Goal: Task Accomplishment & Management: Use online tool/utility

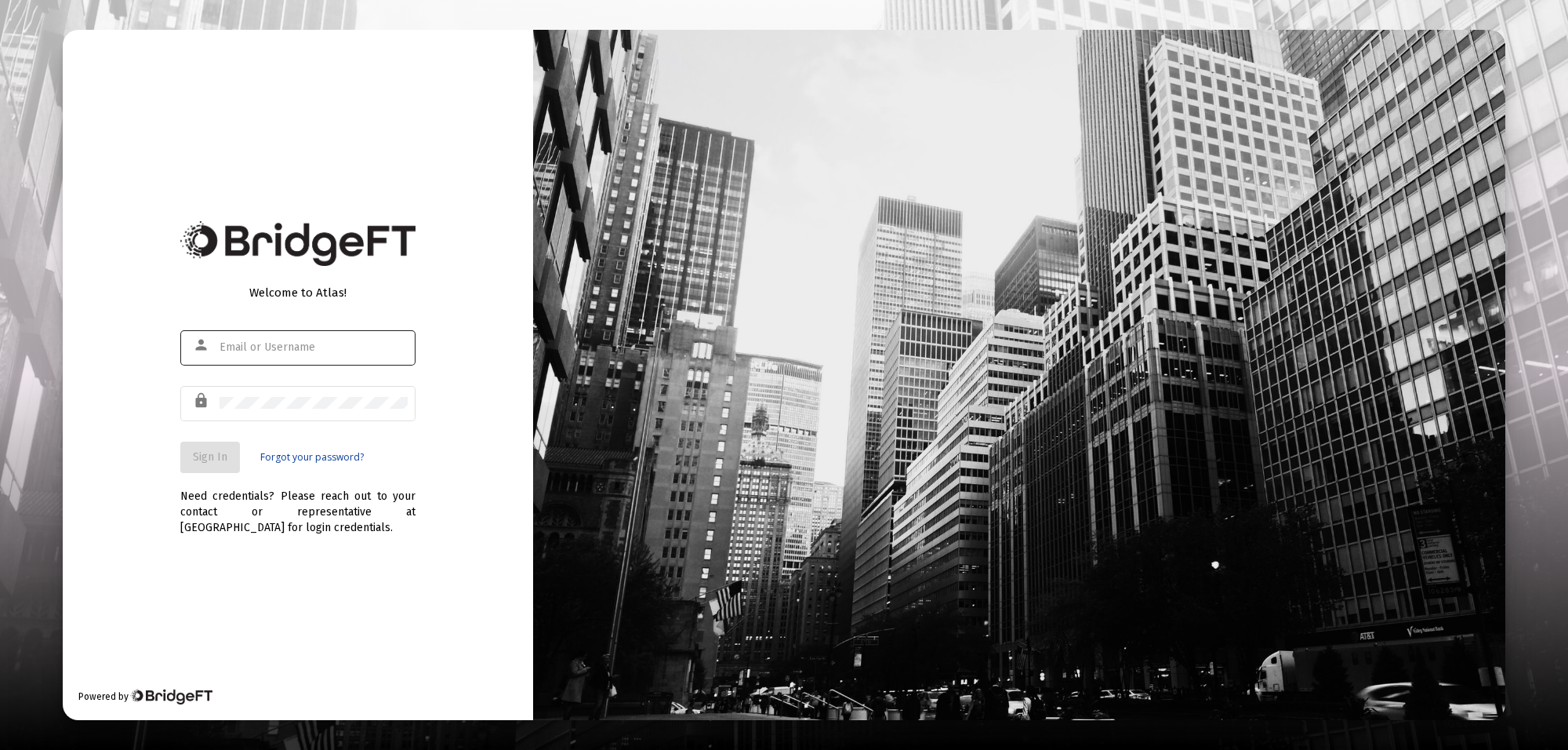
click at [320, 330] on div at bounding box center [313, 347] width 188 height 39
type input "[PERSON_NAME][EMAIL_ADDRESS][PERSON_NAME][DOMAIN_NAME]"
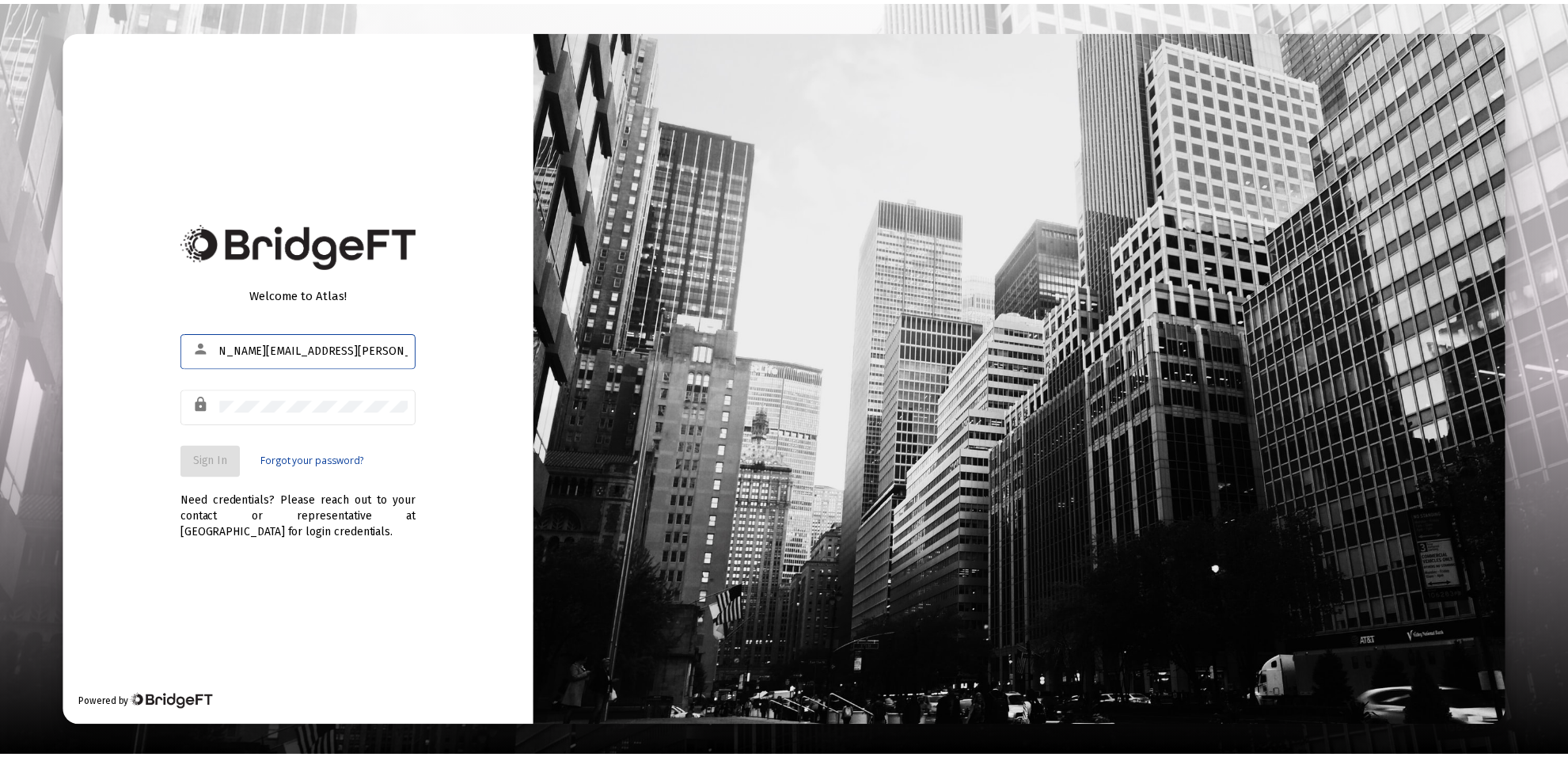
scroll to position [0, 0]
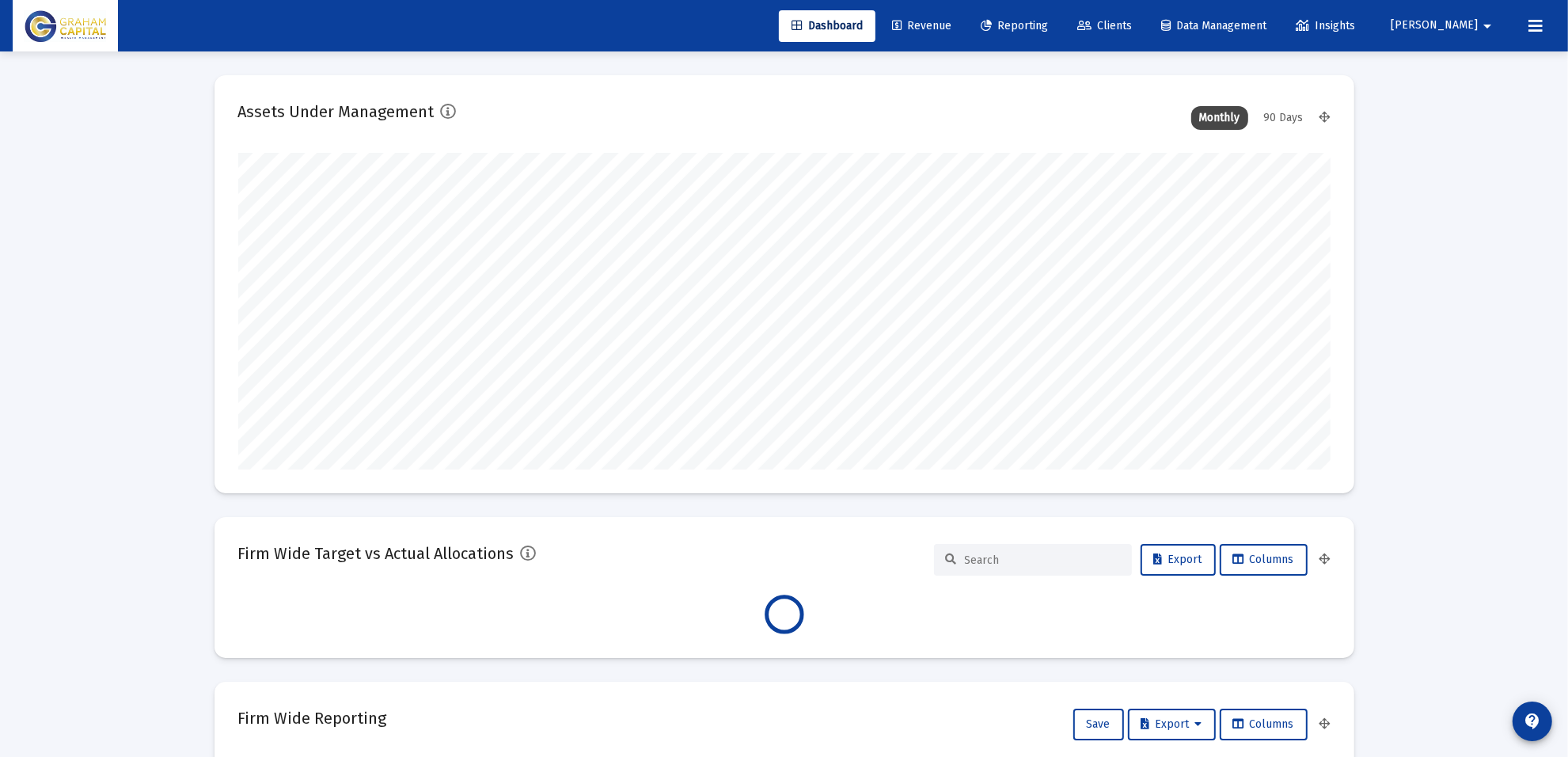
scroll to position [317, 588]
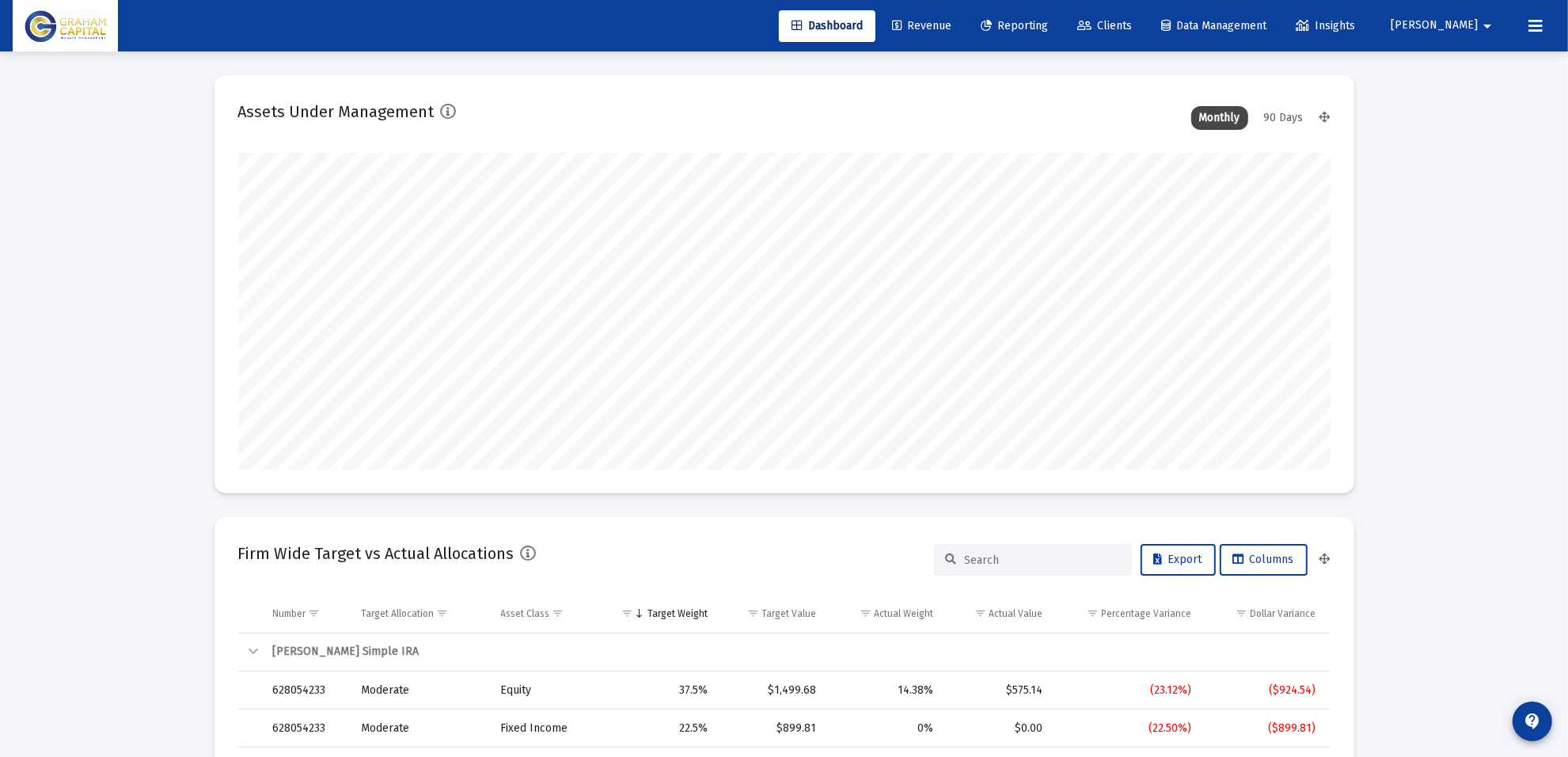
type input "[DATE]"
click at [1042, 14] on link "Reporting" at bounding box center [1015, 25] width 93 height 31
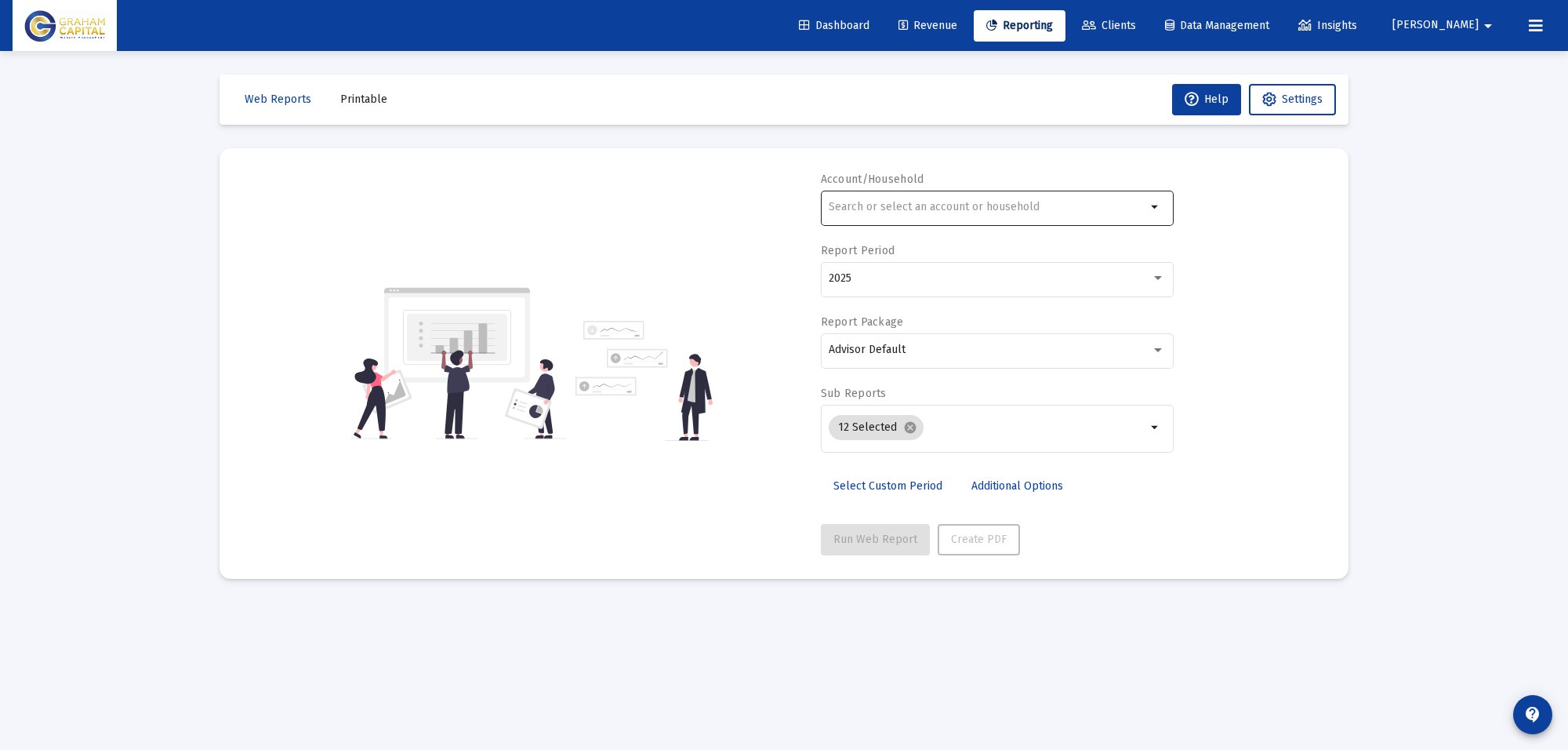
click at [910, 208] on input "text" at bounding box center [986, 207] width 317 height 13
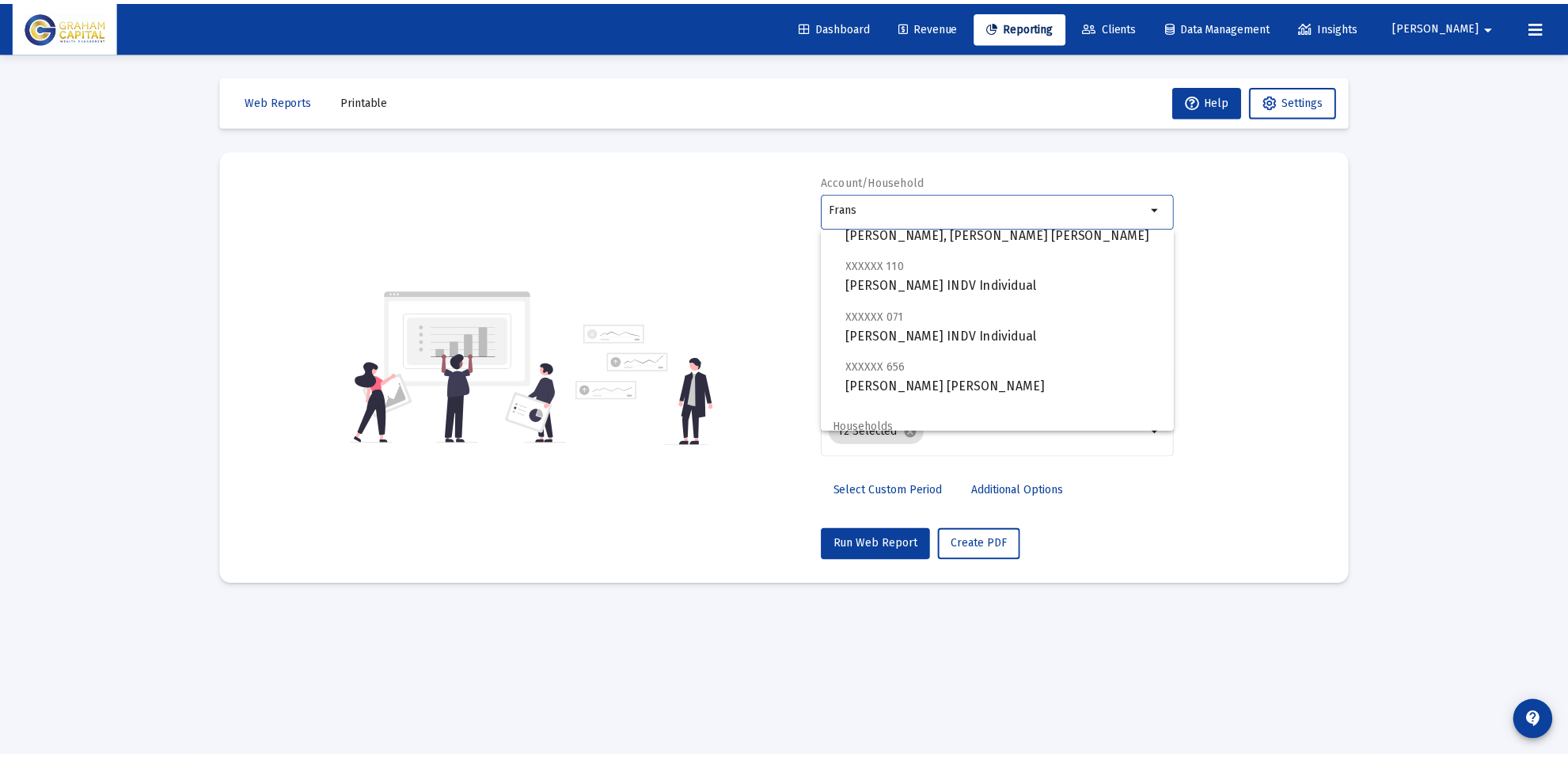
scroll to position [317, 0]
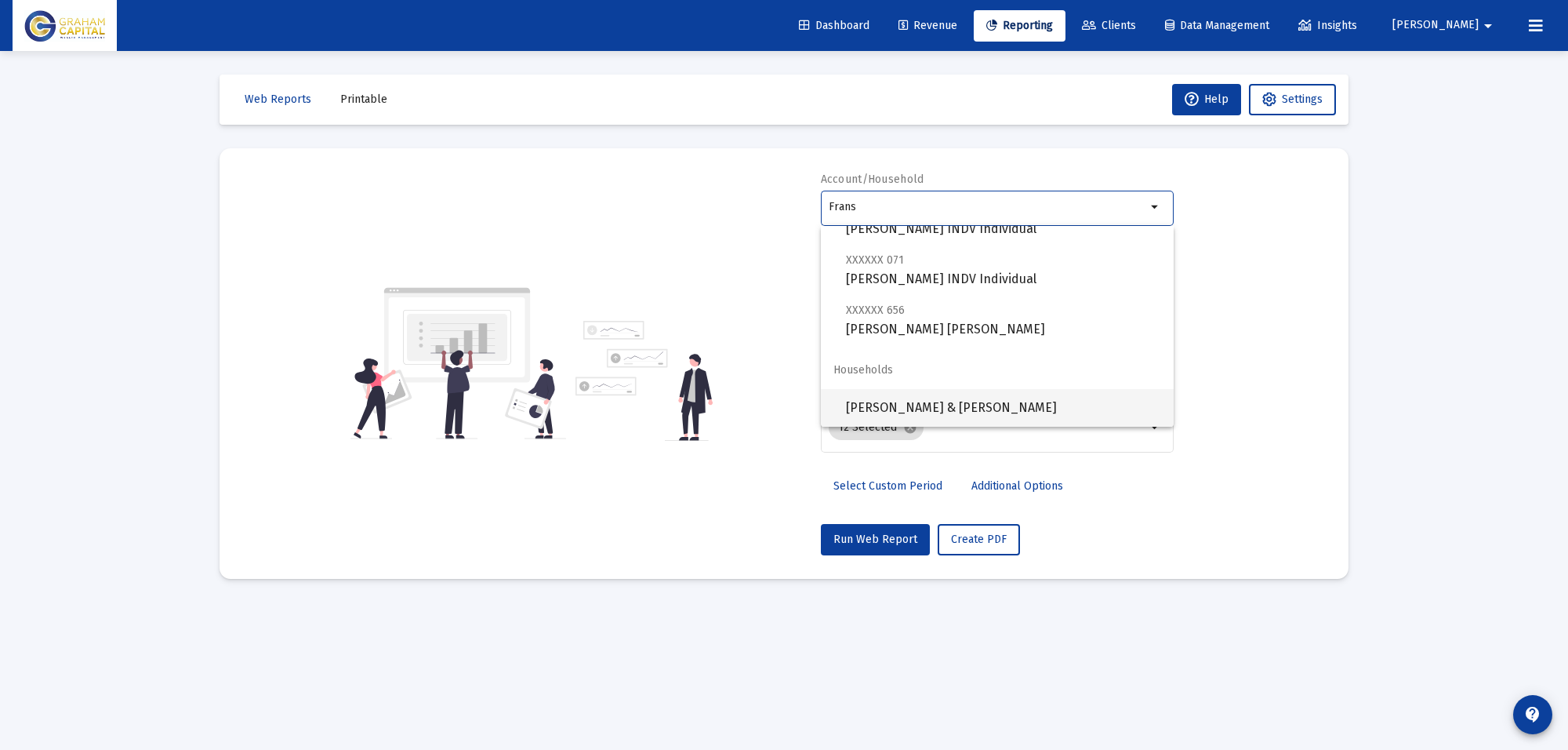
click at [962, 404] on span "[PERSON_NAME] & [PERSON_NAME]" at bounding box center [1003, 408] width 315 height 38
type input "[PERSON_NAME] & [PERSON_NAME]"
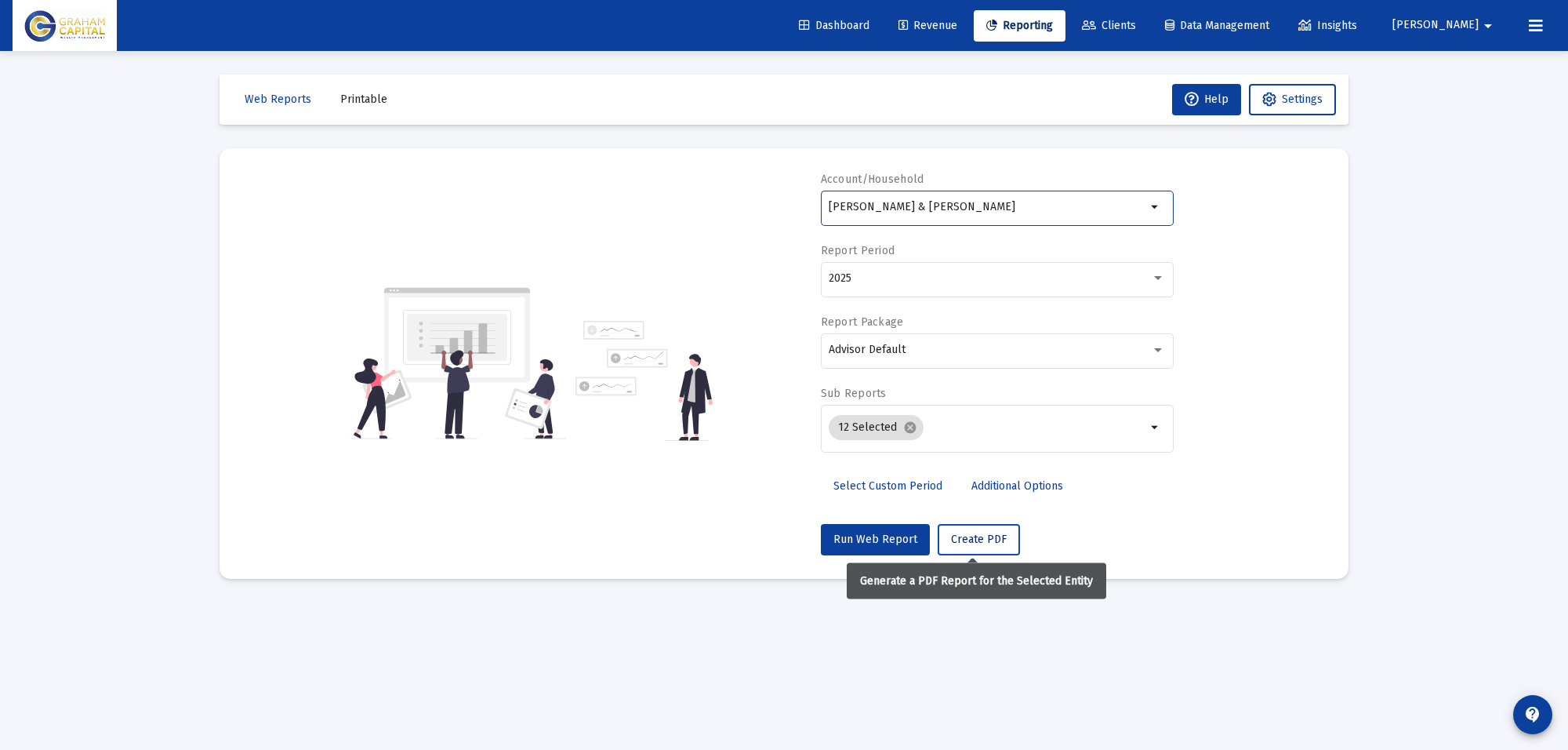
click at [975, 540] on span "Create PDF" at bounding box center [978, 539] width 56 height 13
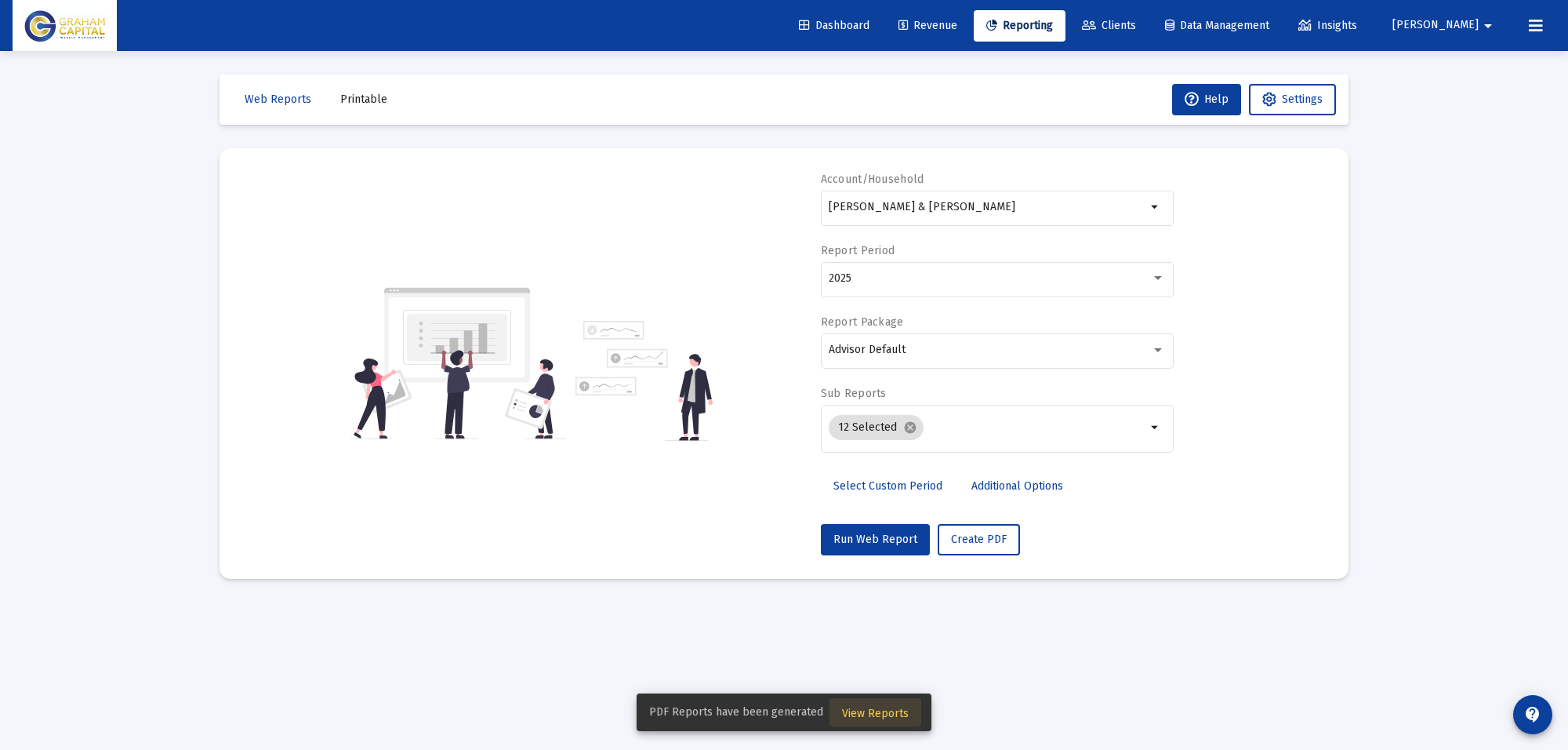
click at [888, 715] on span "View Reports" at bounding box center [875, 713] width 67 height 13
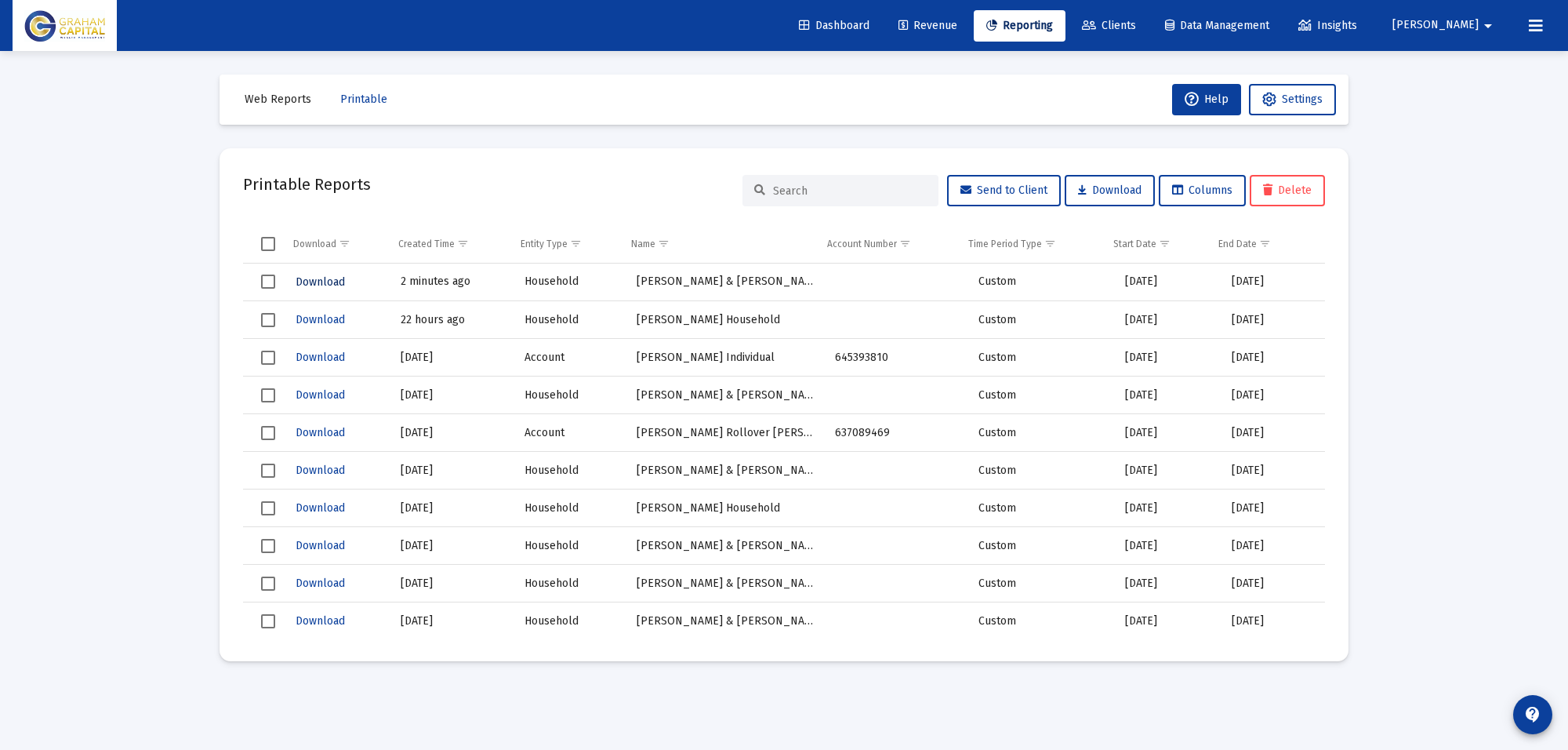
click at [316, 285] on span "Download" at bounding box center [320, 282] width 49 height 13
click at [267, 103] on span "Web Reports" at bounding box center [278, 100] width 67 height 13
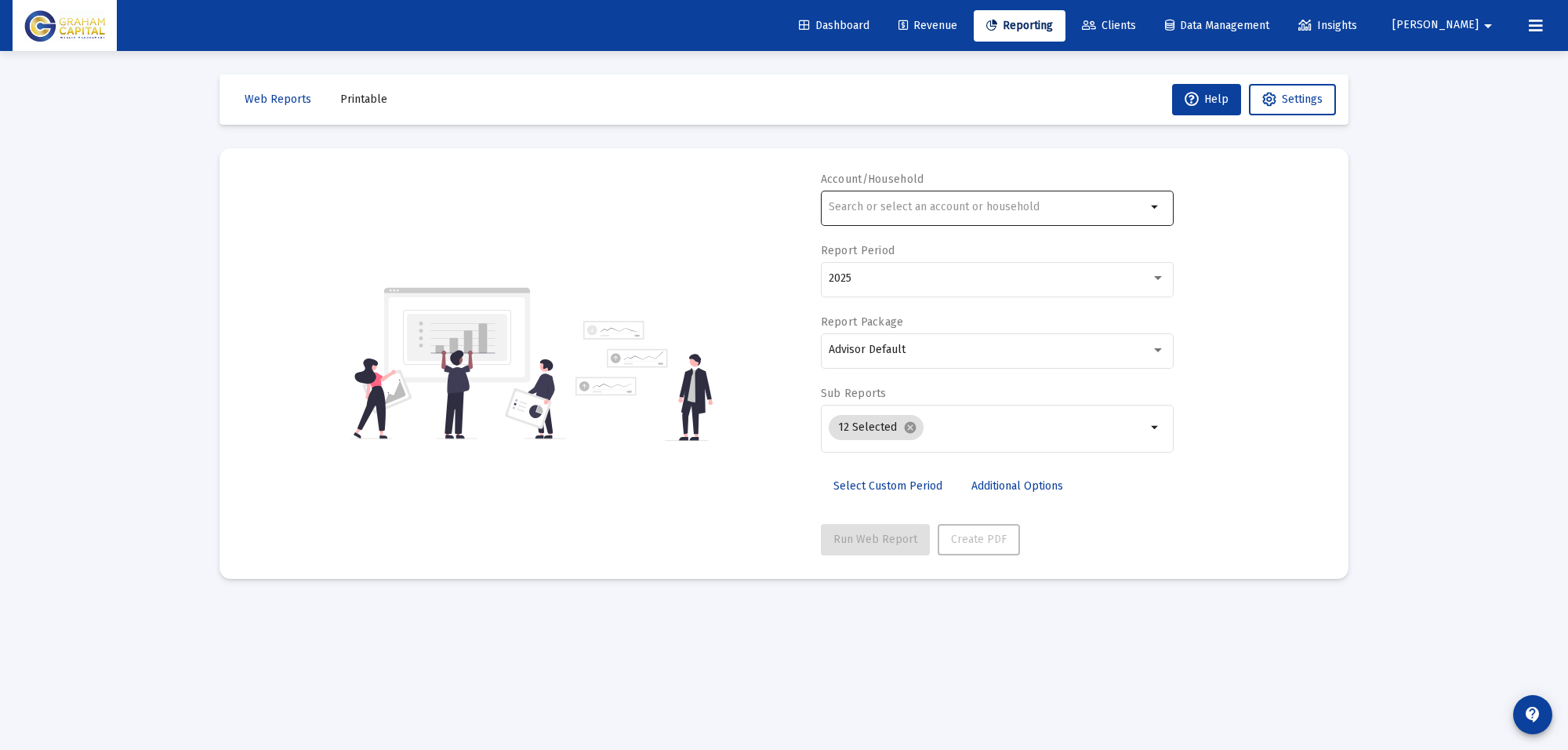
click at [913, 202] on input "text" at bounding box center [986, 207] width 317 height 13
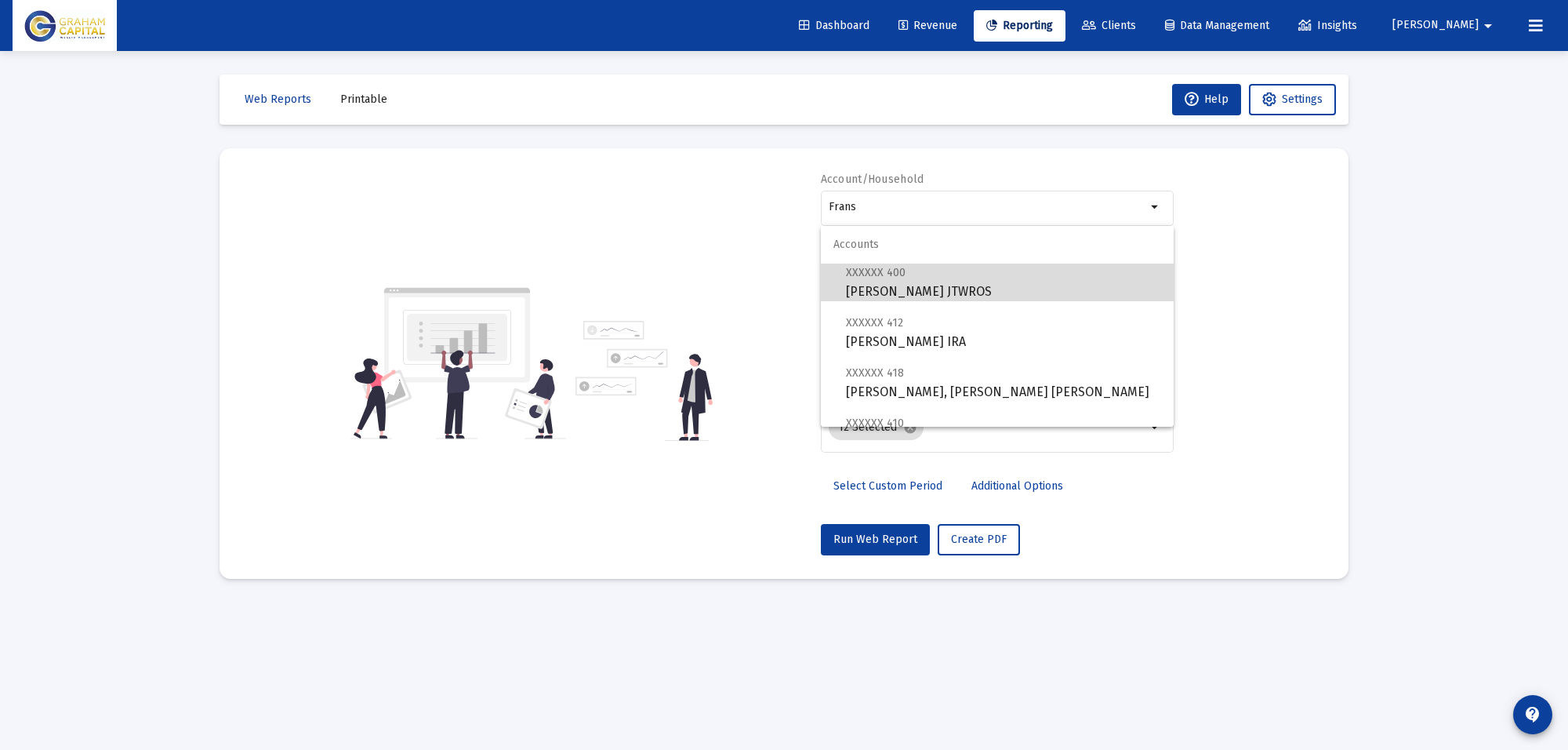
click at [1012, 294] on span "XXXXXX 400 [PERSON_NAME] JTWROS" at bounding box center [1003, 282] width 315 height 39
type input "[PERSON_NAME] JTWROS"
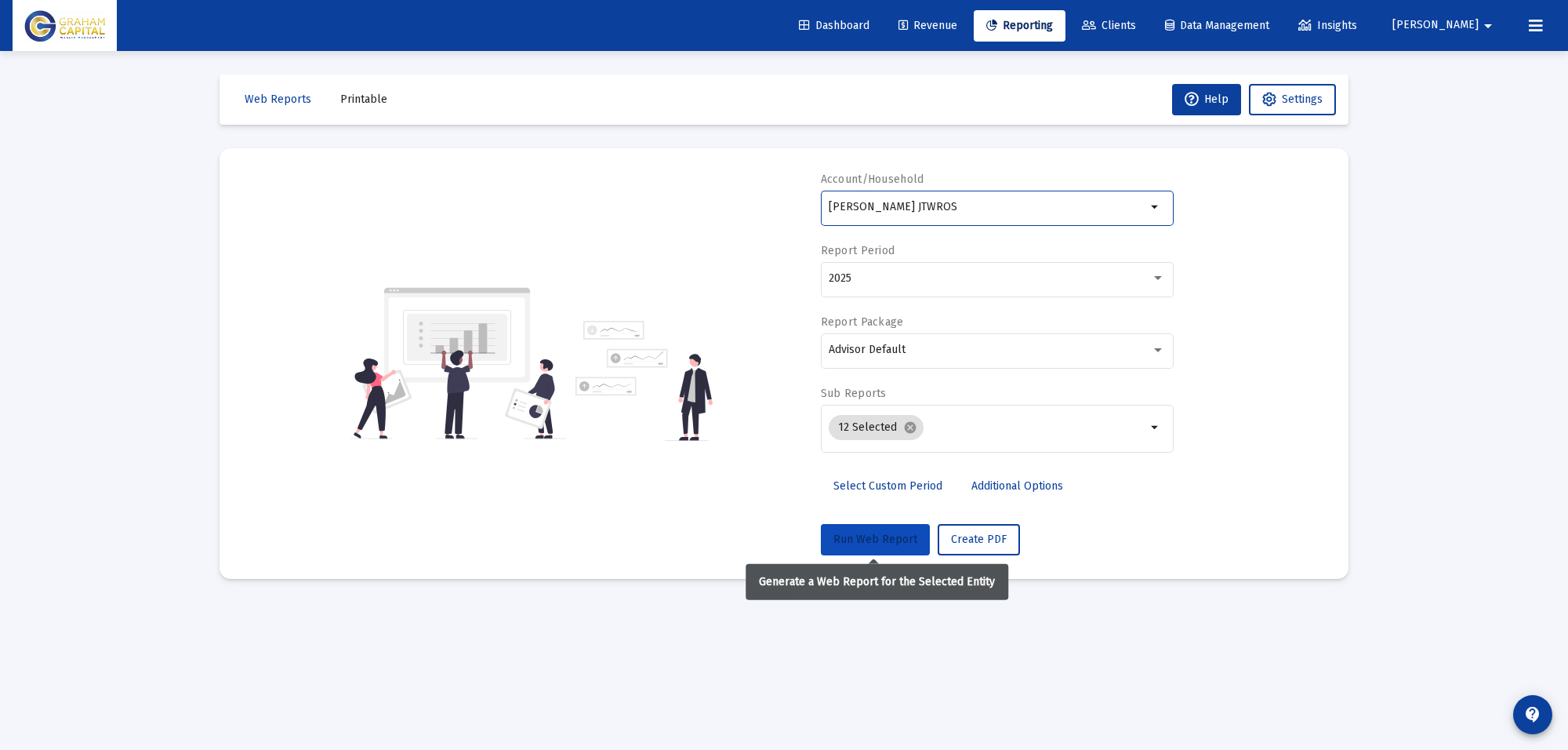
click at [908, 543] on span "Run Web Report" at bounding box center [875, 539] width 84 height 13
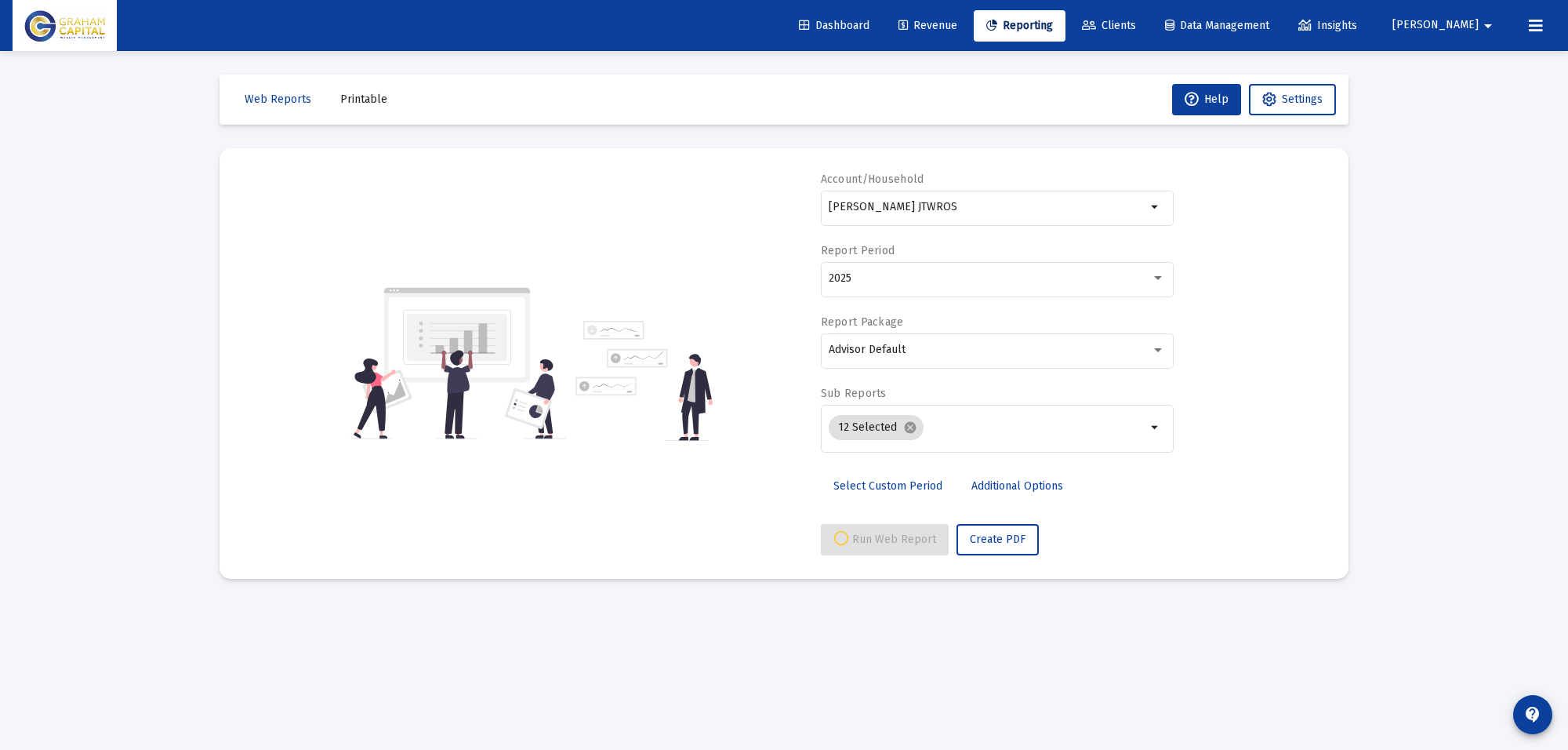
select select "View all"
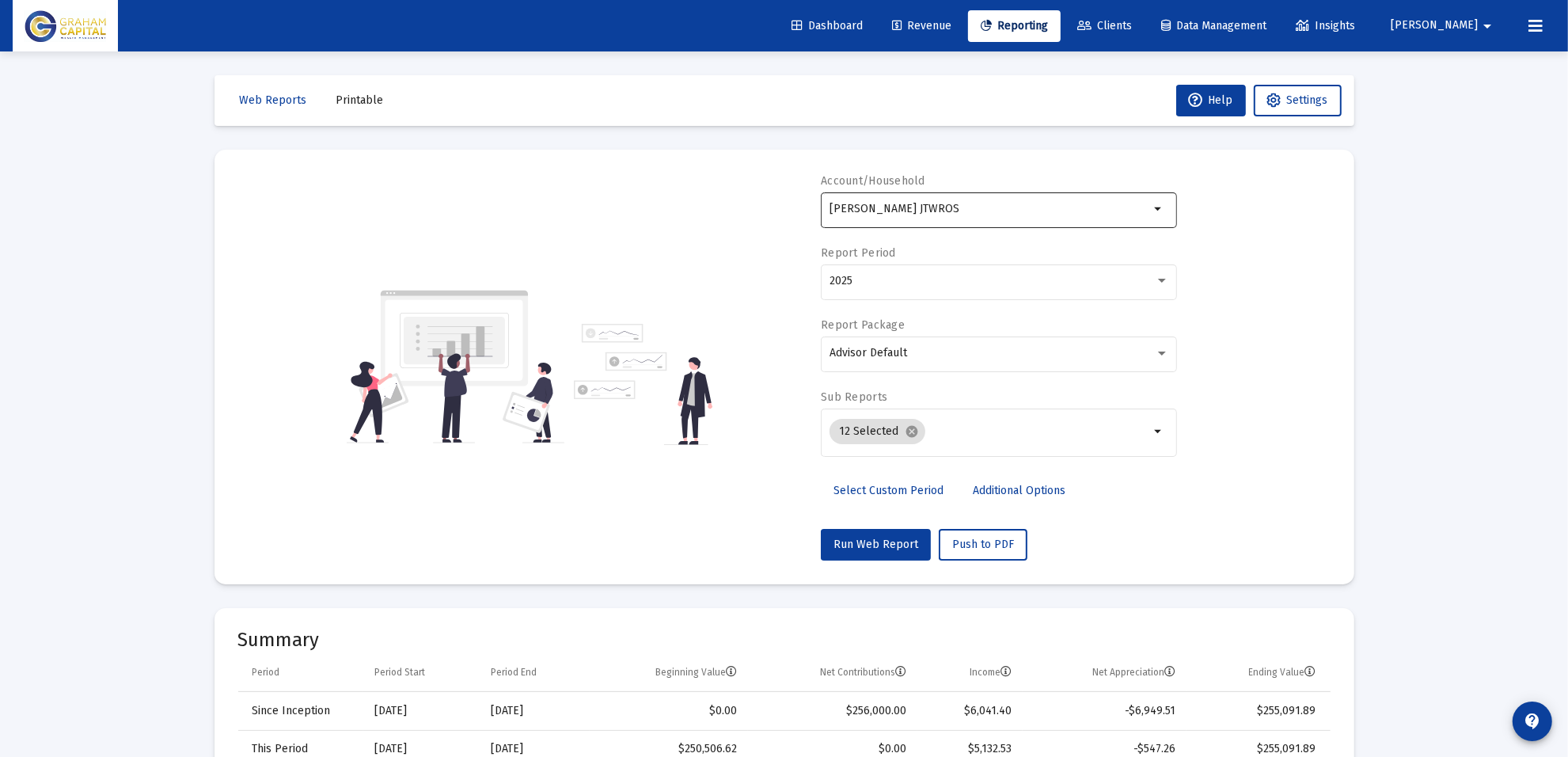
click at [976, 210] on input "[PERSON_NAME] JTWROS" at bounding box center [989, 209] width 320 height 13
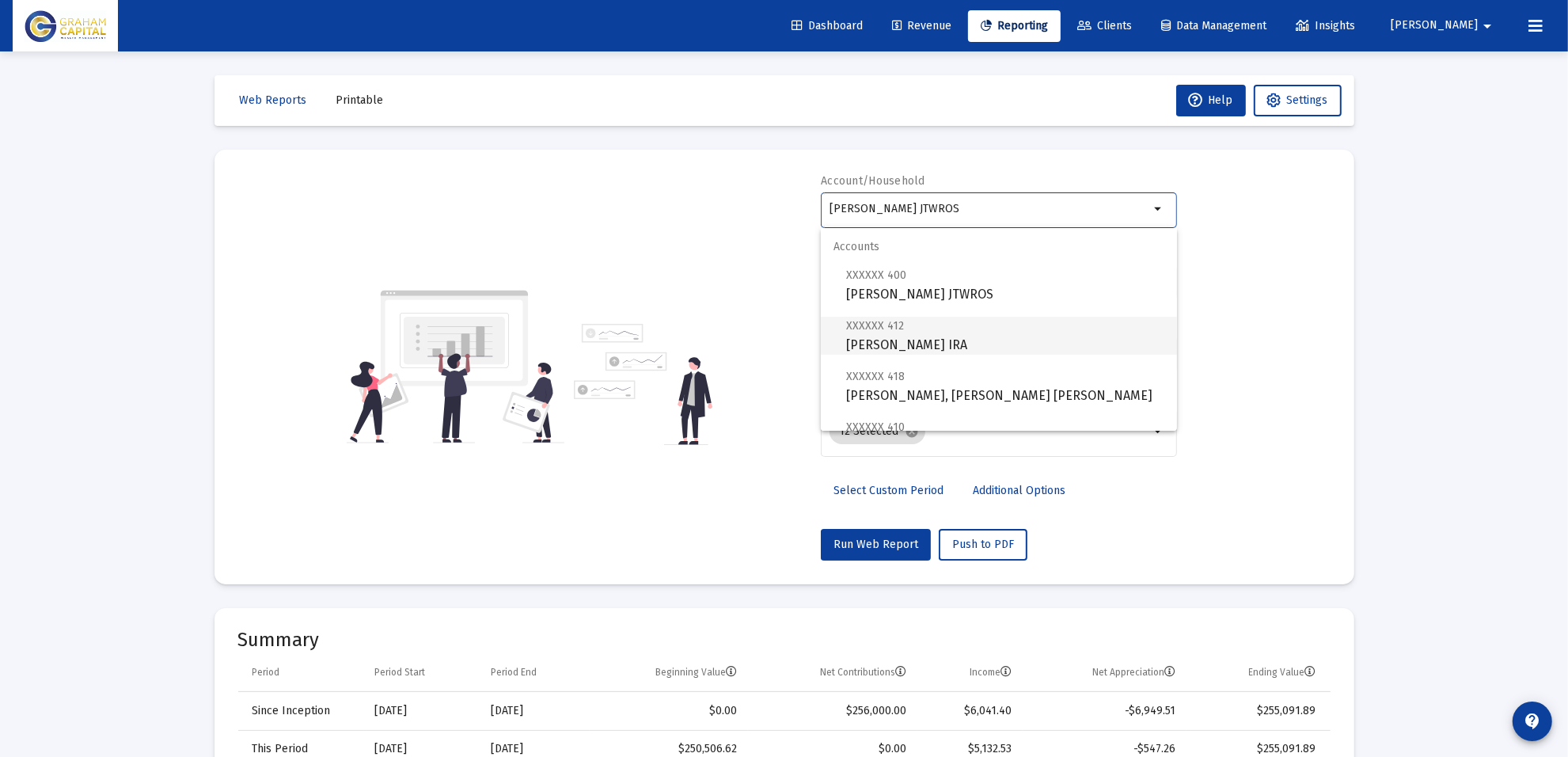
click at [956, 339] on span "XXXXXX 412 [PERSON_NAME] Rollover [PERSON_NAME]" at bounding box center [1005, 335] width 318 height 39
type input "[PERSON_NAME] IRA"
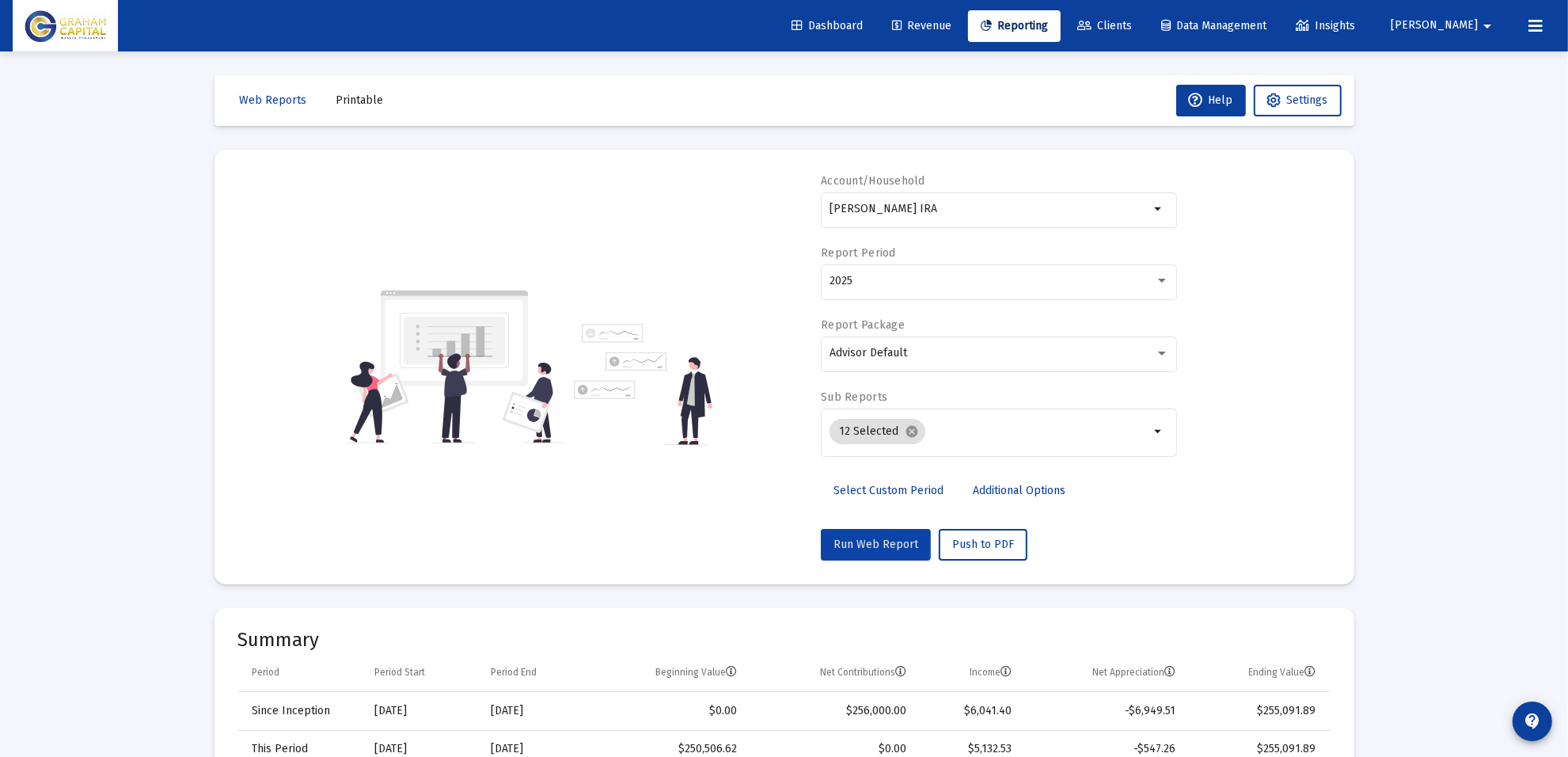
click at [857, 542] on span "Run Web Report" at bounding box center [876, 544] width 84 height 14
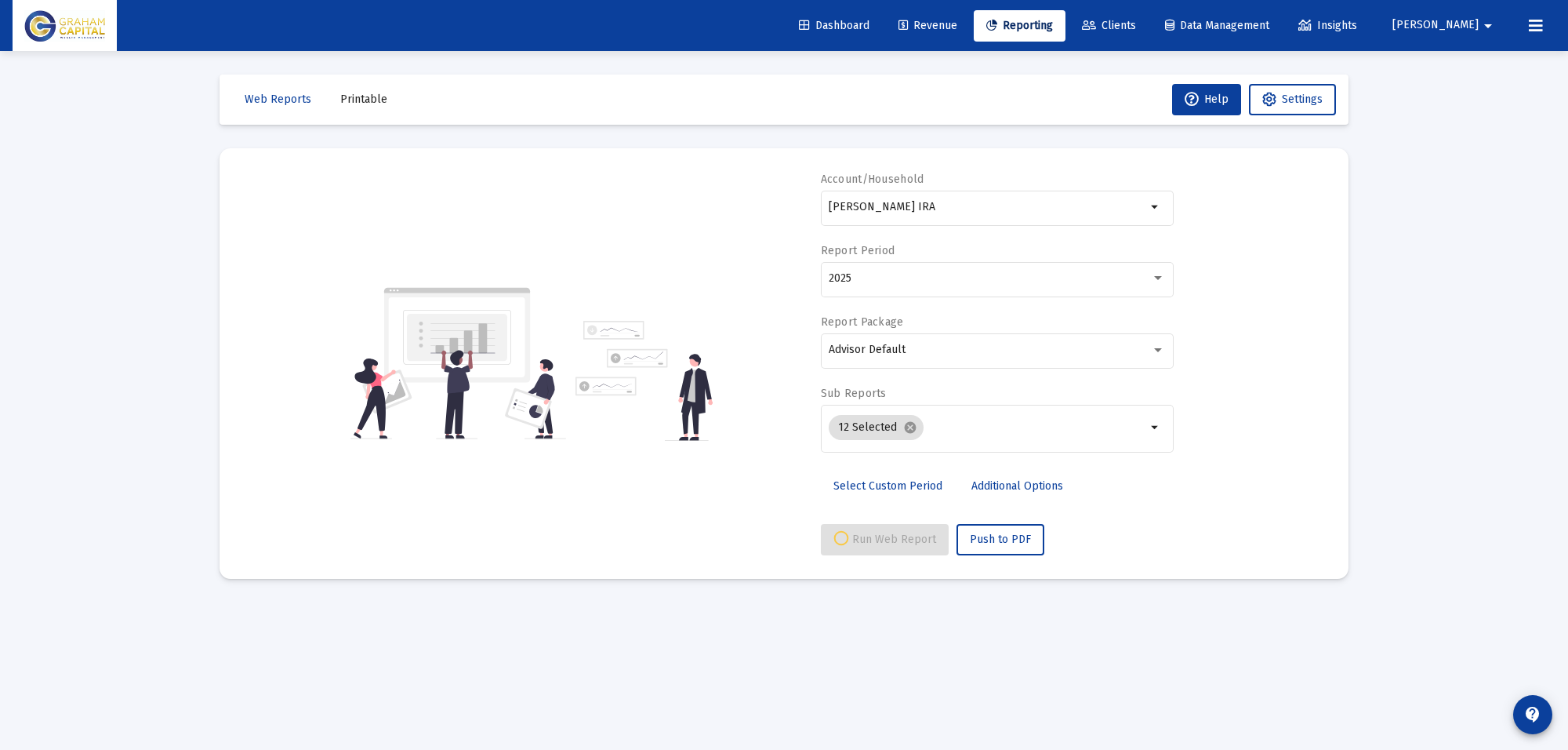
select select "View all"
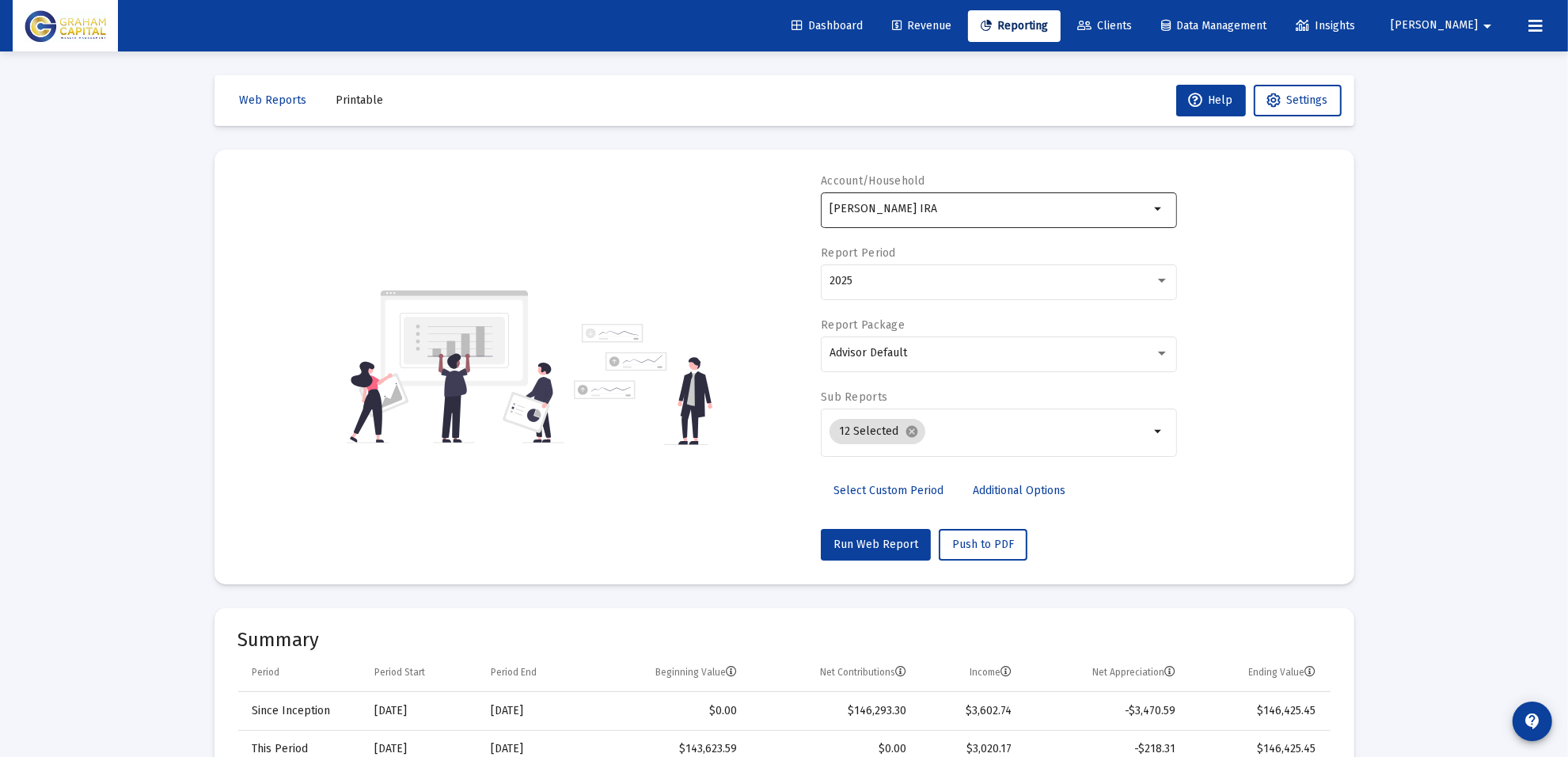
click at [887, 204] on input "[PERSON_NAME] IRA" at bounding box center [989, 209] width 320 height 13
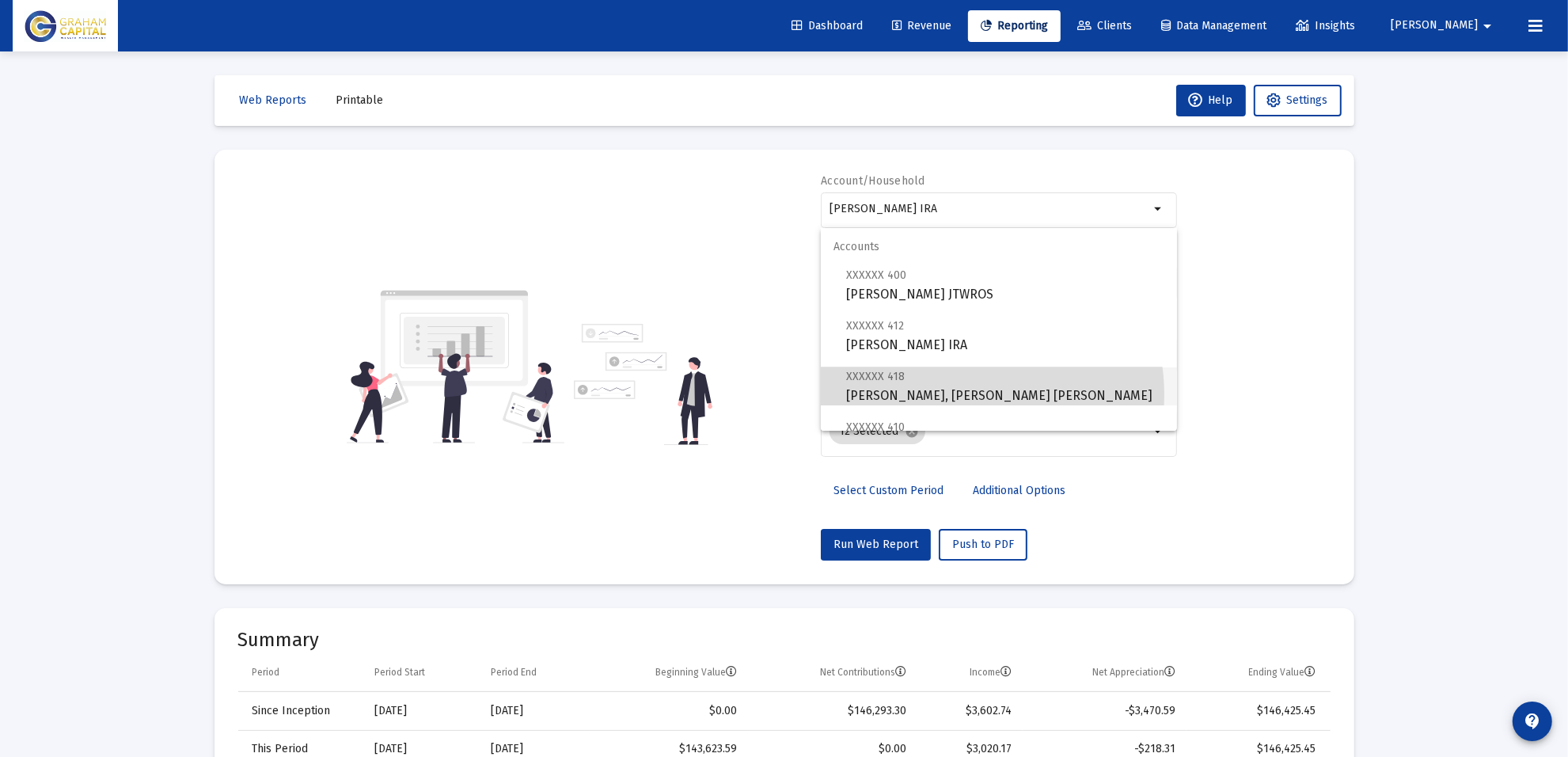
click at [964, 395] on span "XXXXXX 418 [PERSON_NAME], [PERSON_NAME] [PERSON_NAME]" at bounding box center [1005, 386] width 318 height 39
type input "[PERSON_NAME], [PERSON_NAME] [PERSON_NAME]"
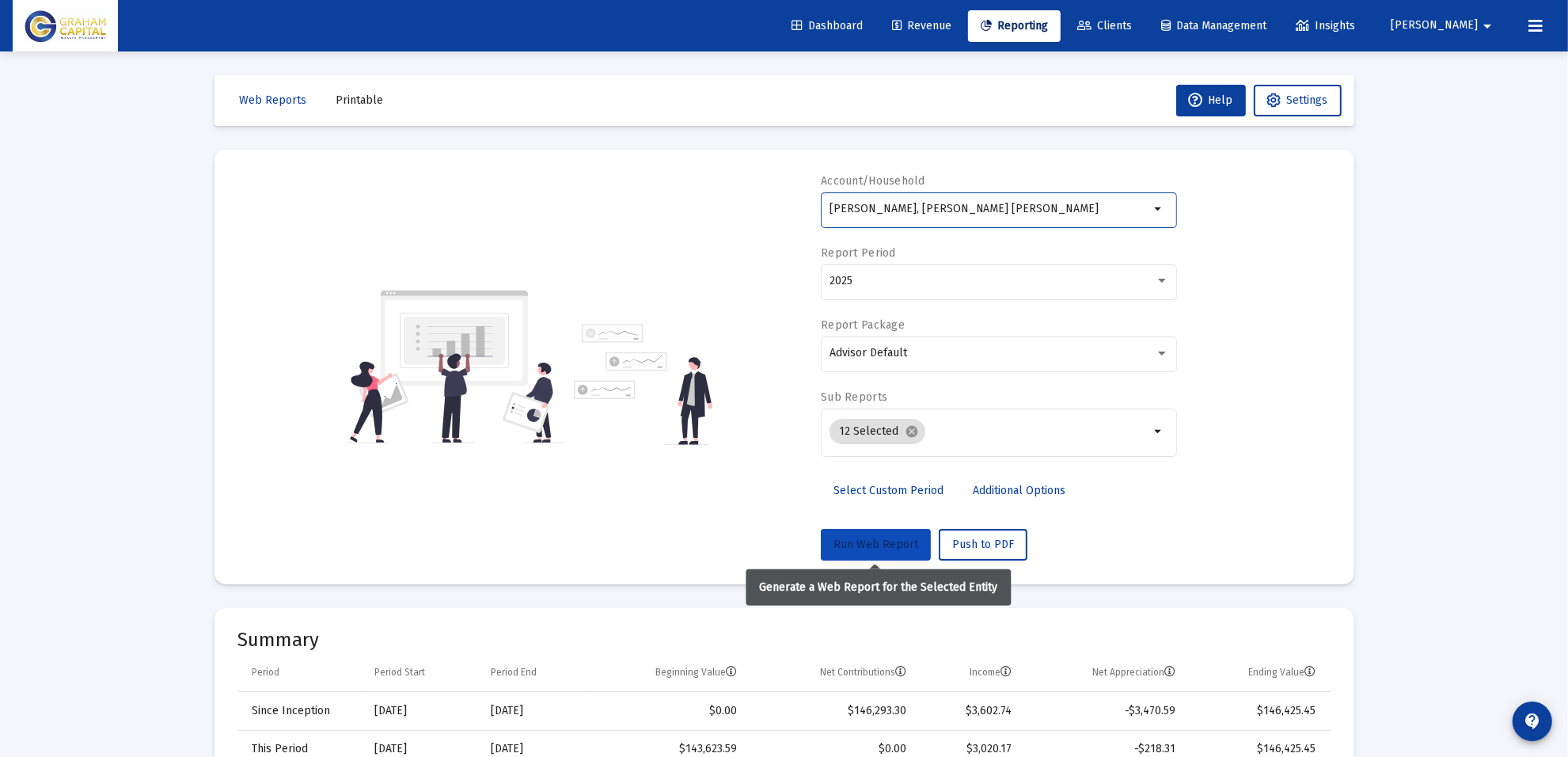
click at [888, 539] on span "Run Web Report" at bounding box center [876, 544] width 84 height 14
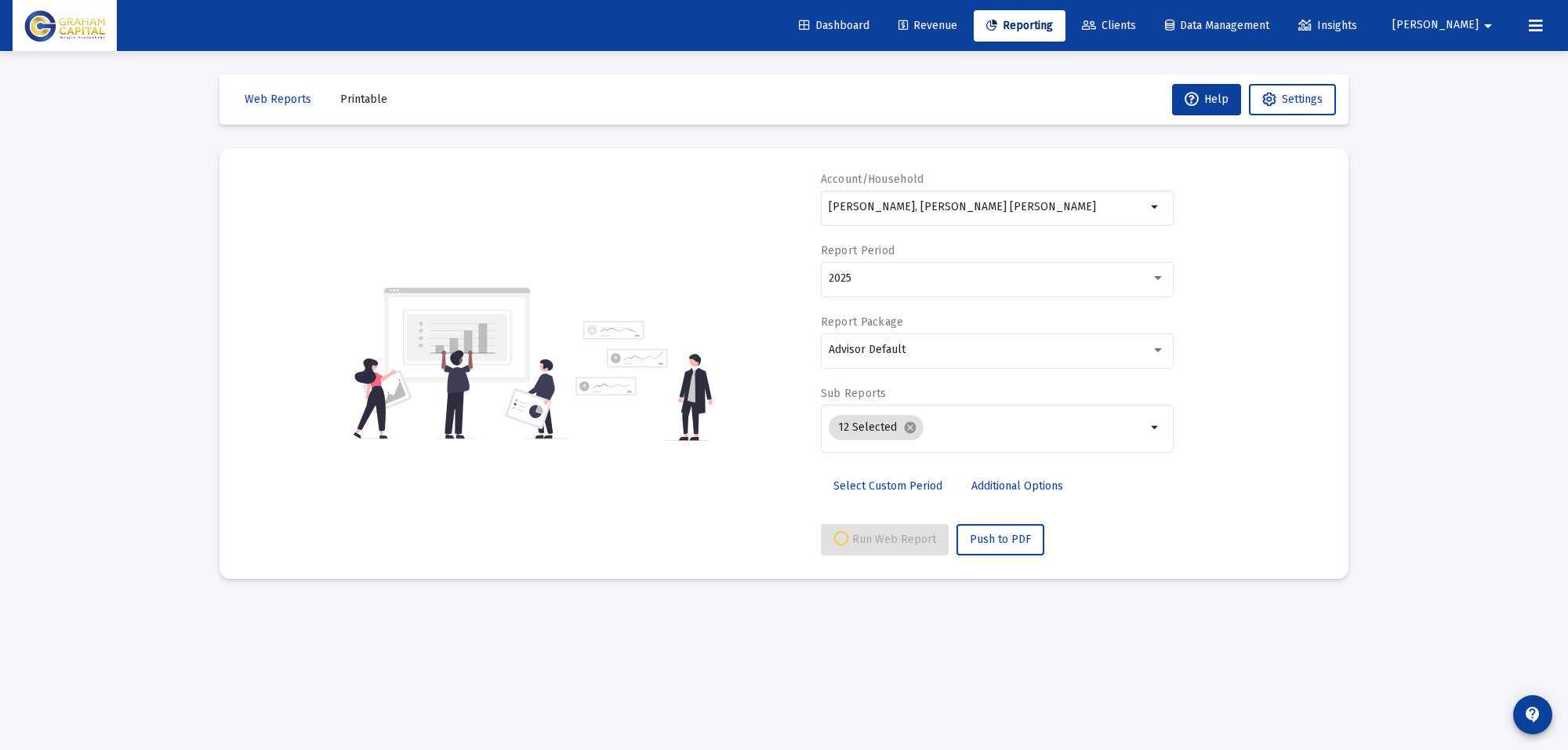
select select "View all"
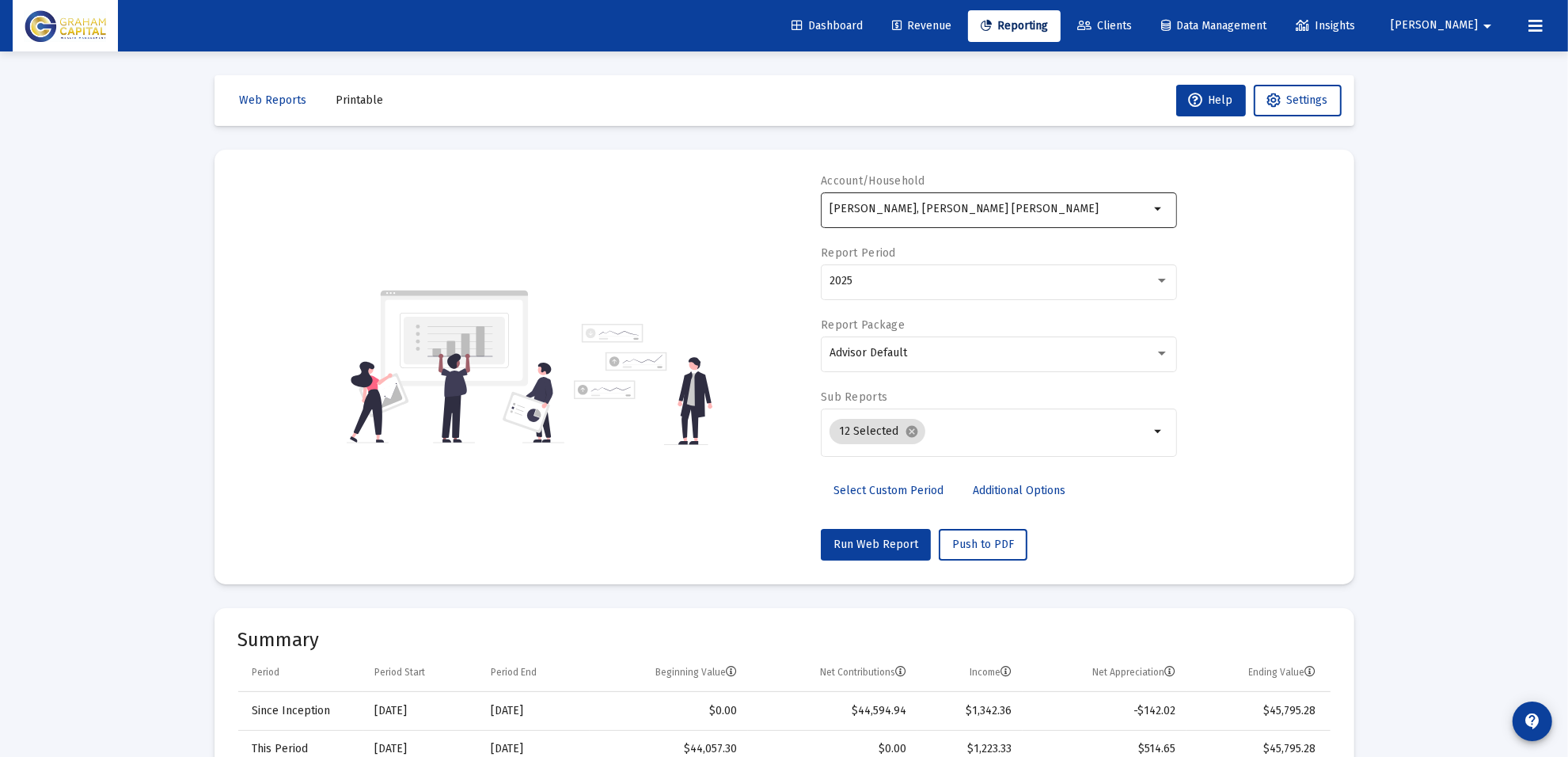
click at [934, 207] on input "[PERSON_NAME], [PERSON_NAME] [PERSON_NAME]" at bounding box center [989, 209] width 320 height 13
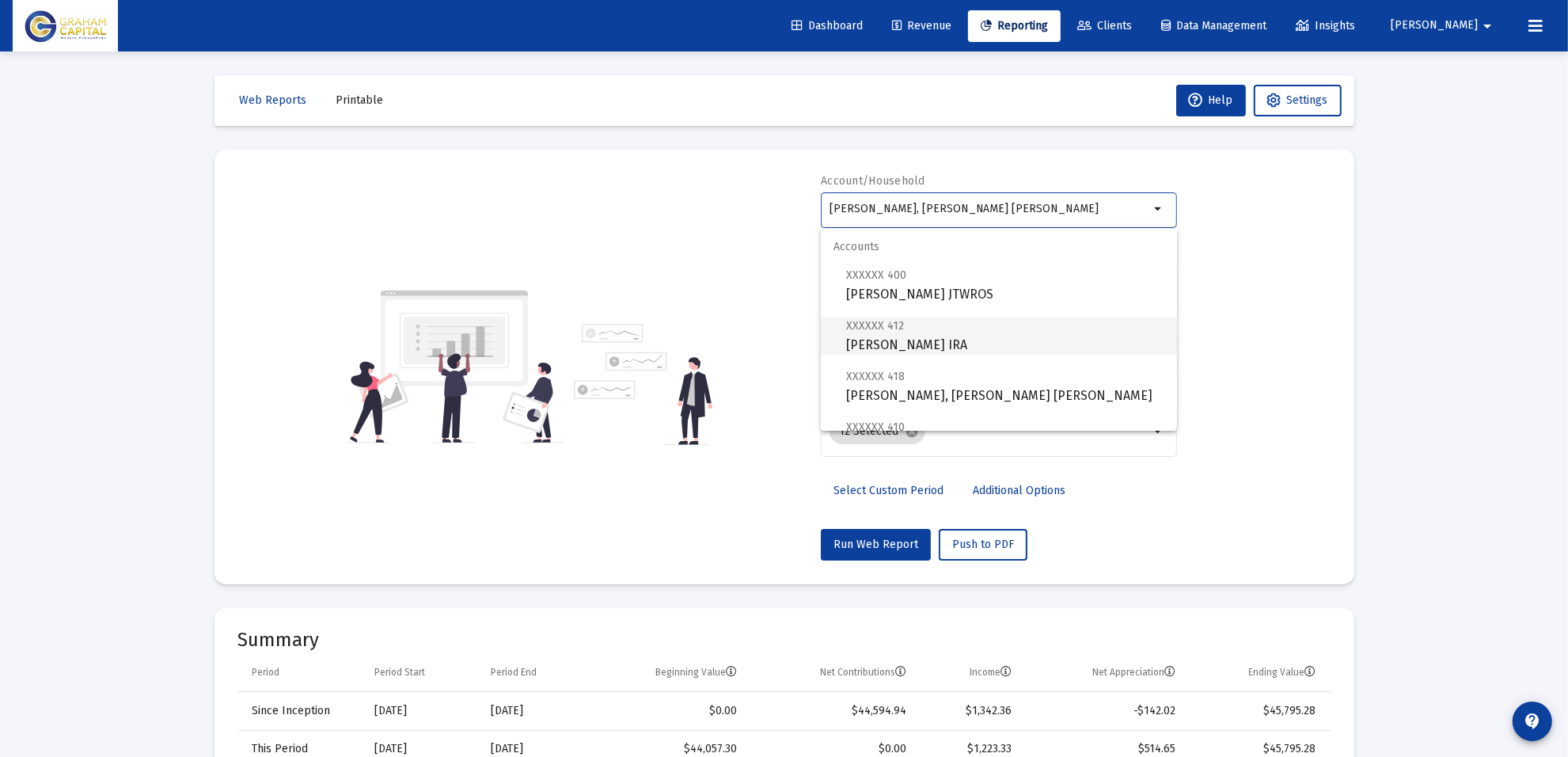
scroll to position [99, 0]
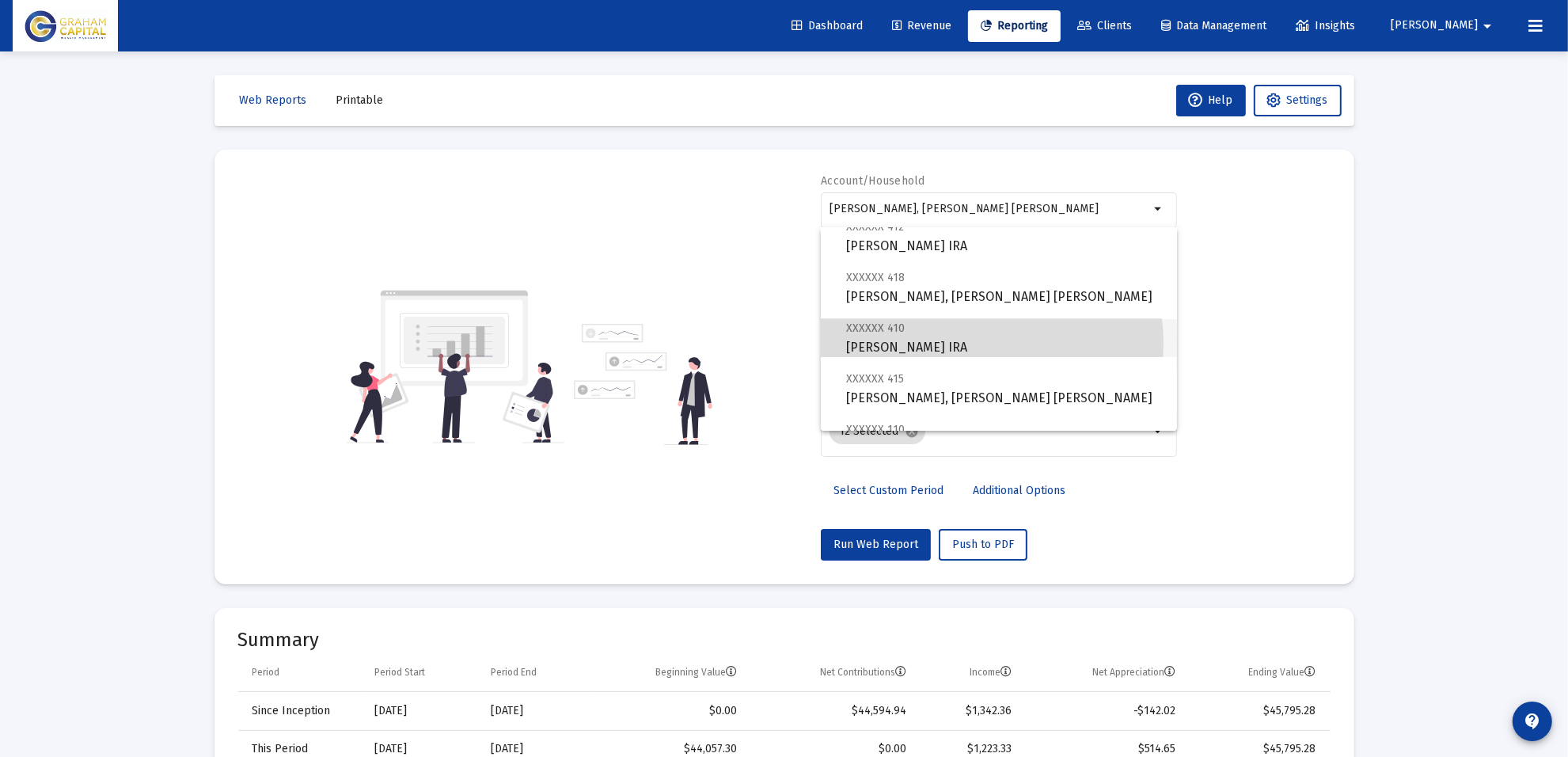
click at [955, 345] on span "XXXXXX 410 [PERSON_NAME] Rollover [PERSON_NAME]" at bounding box center [1005, 338] width 318 height 39
type input "[PERSON_NAME] IRA"
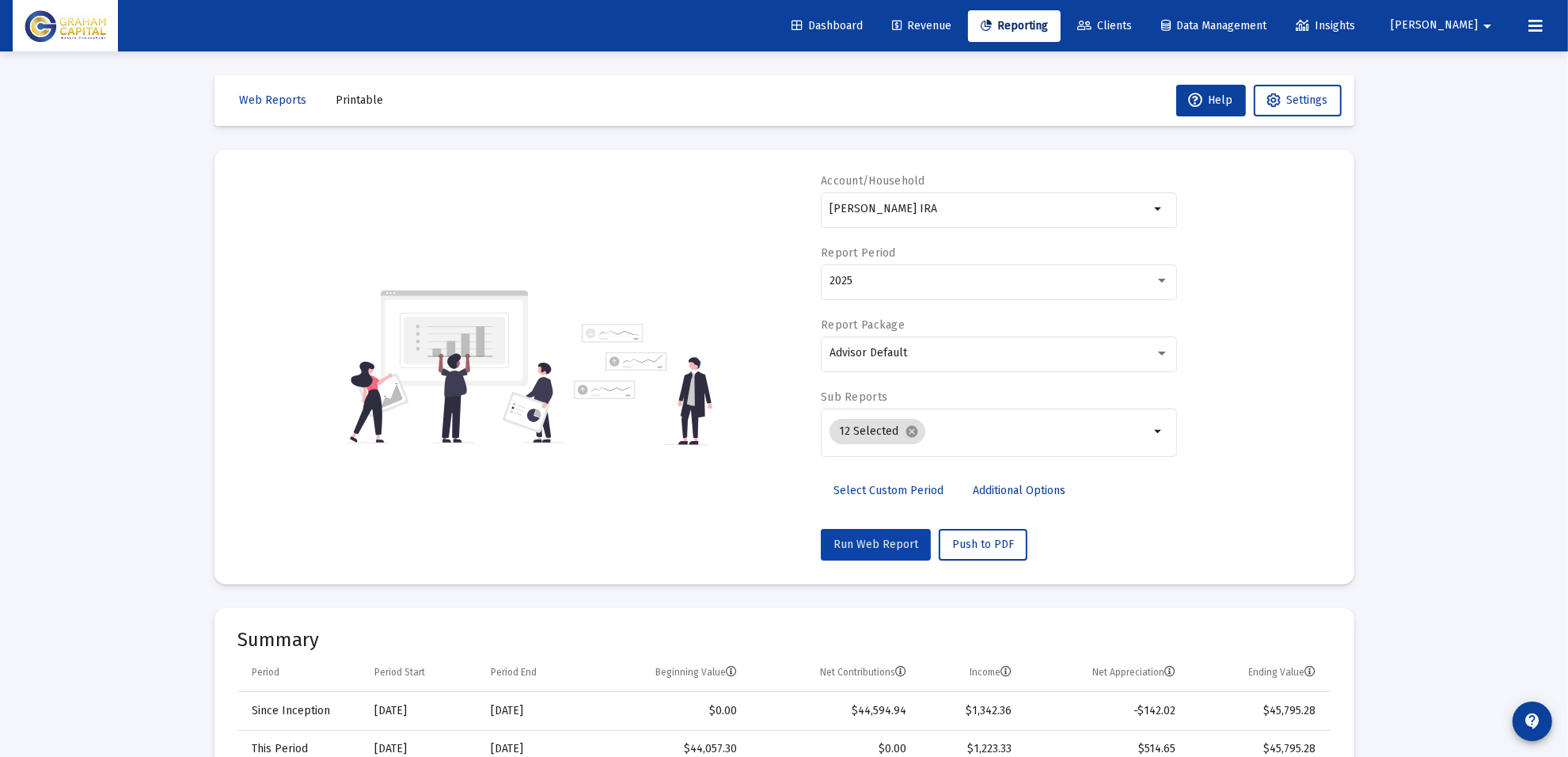
click at [886, 547] on span "Run Web Report" at bounding box center [876, 544] width 84 height 14
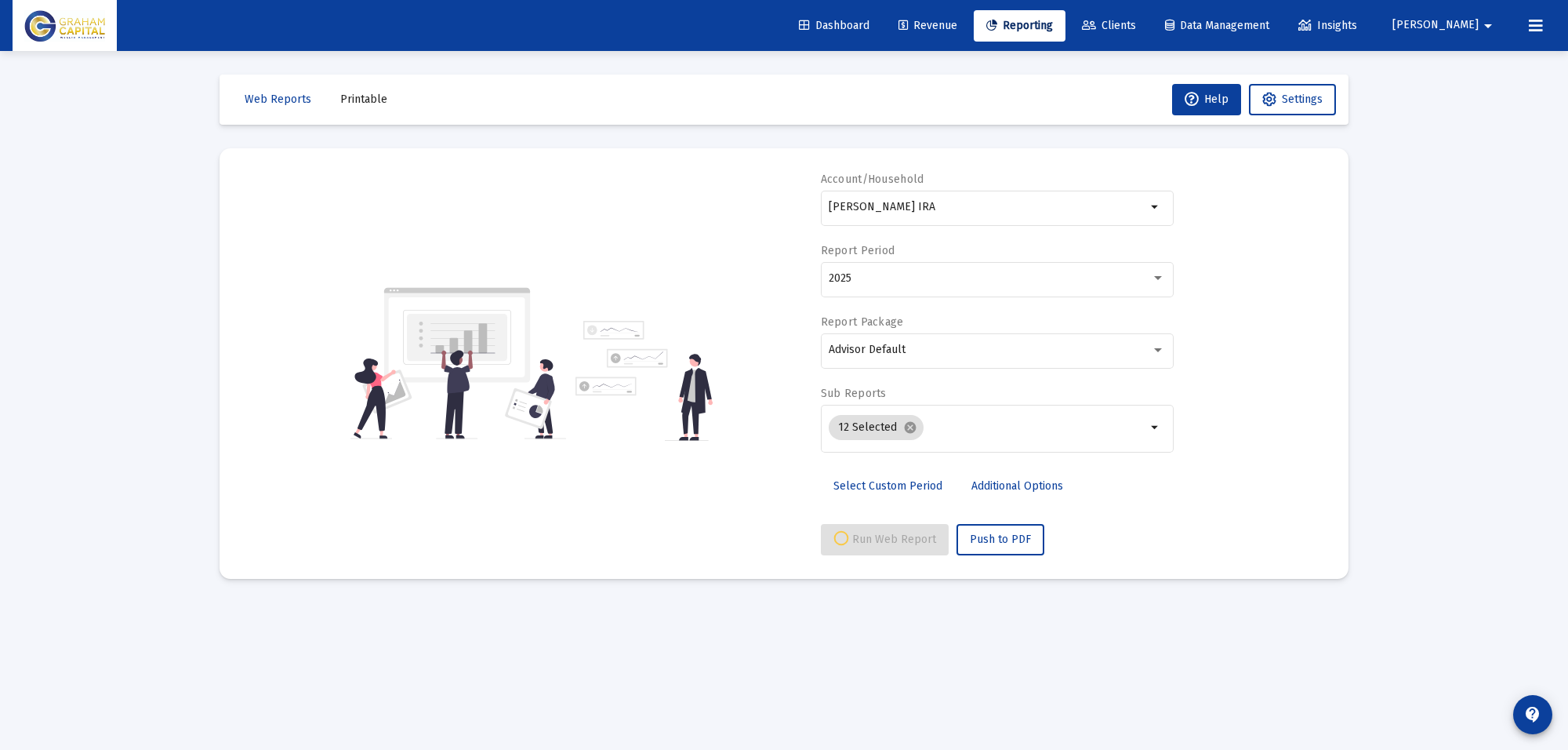
select select "View all"
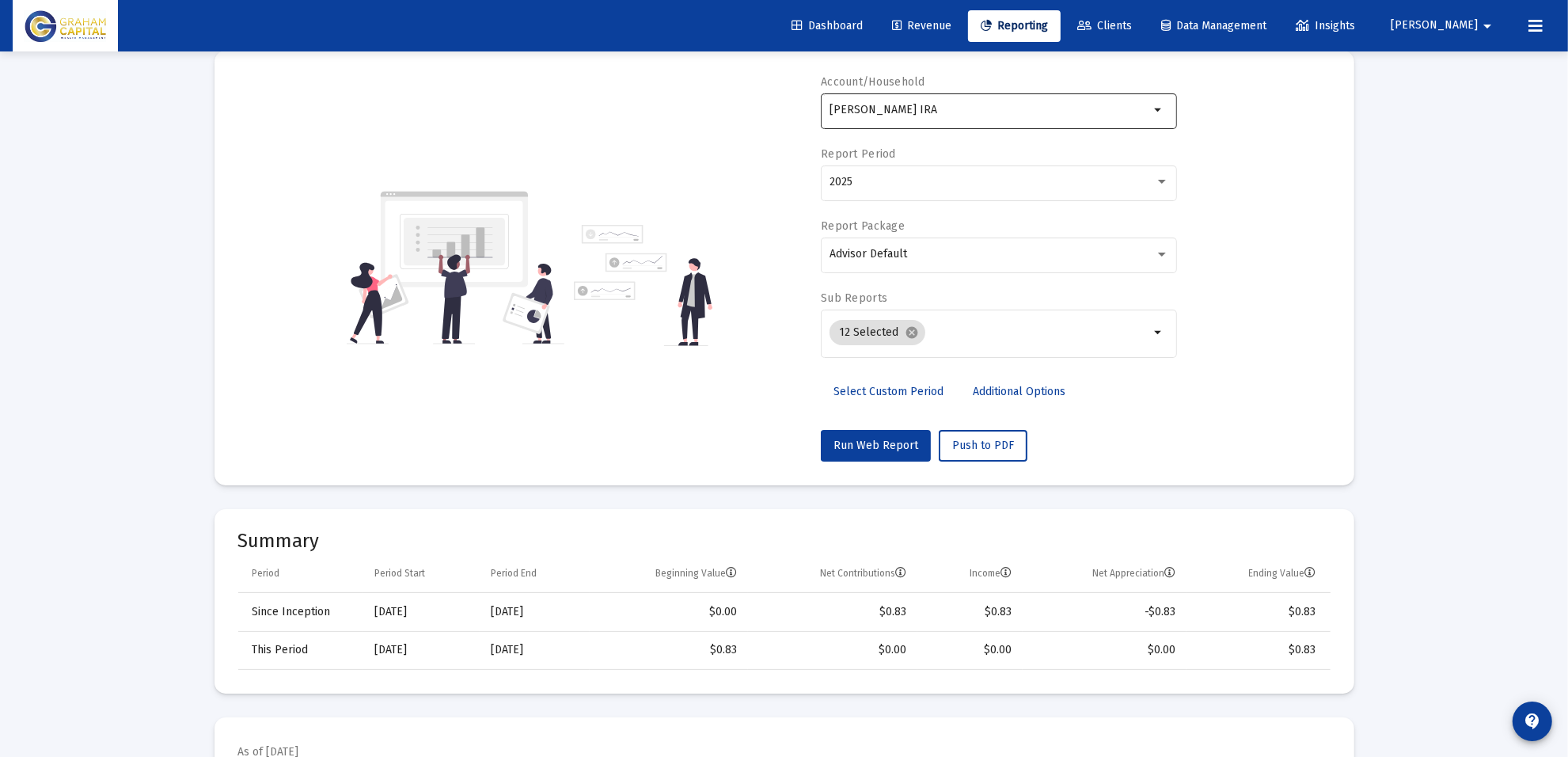
click at [964, 95] on div "[PERSON_NAME] IRA" at bounding box center [989, 110] width 320 height 39
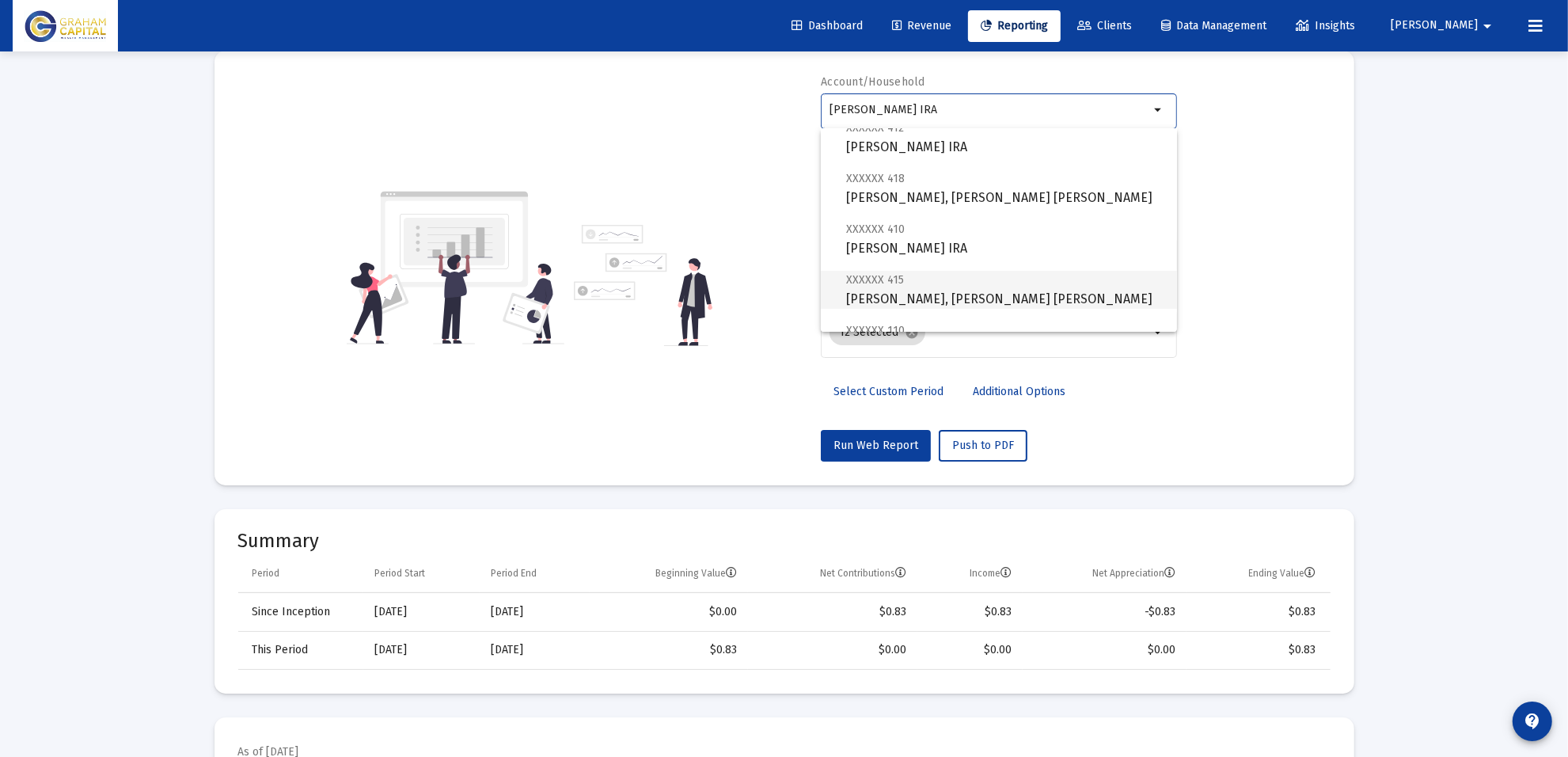
click at [983, 301] on span "XXXXXX 415 [PERSON_NAME], [PERSON_NAME] [PERSON_NAME]" at bounding box center [1005, 289] width 318 height 39
type input "[PERSON_NAME], [PERSON_NAME] [PERSON_NAME]"
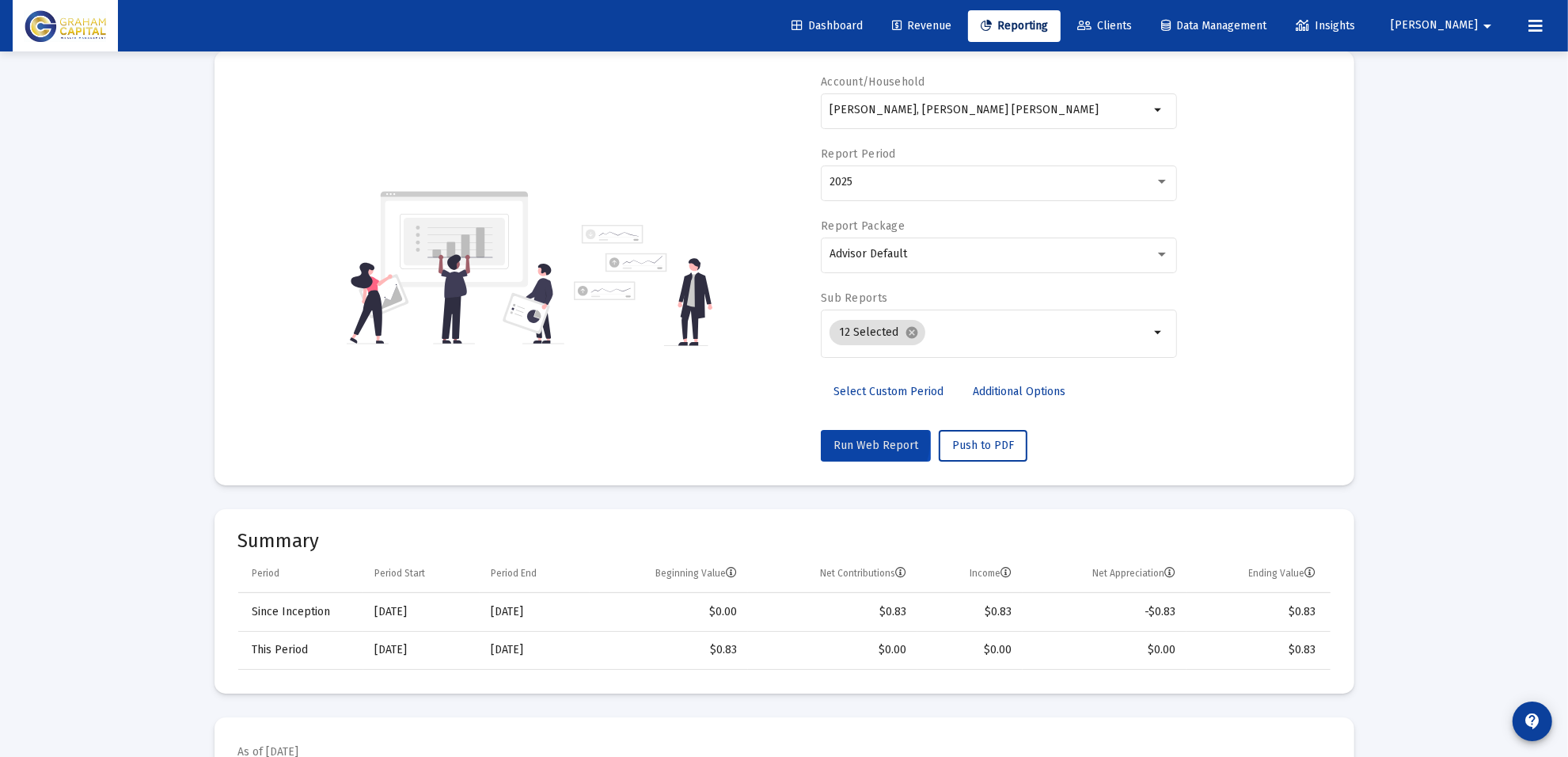
click at [868, 444] on span "Run Web Report" at bounding box center [876, 445] width 84 height 14
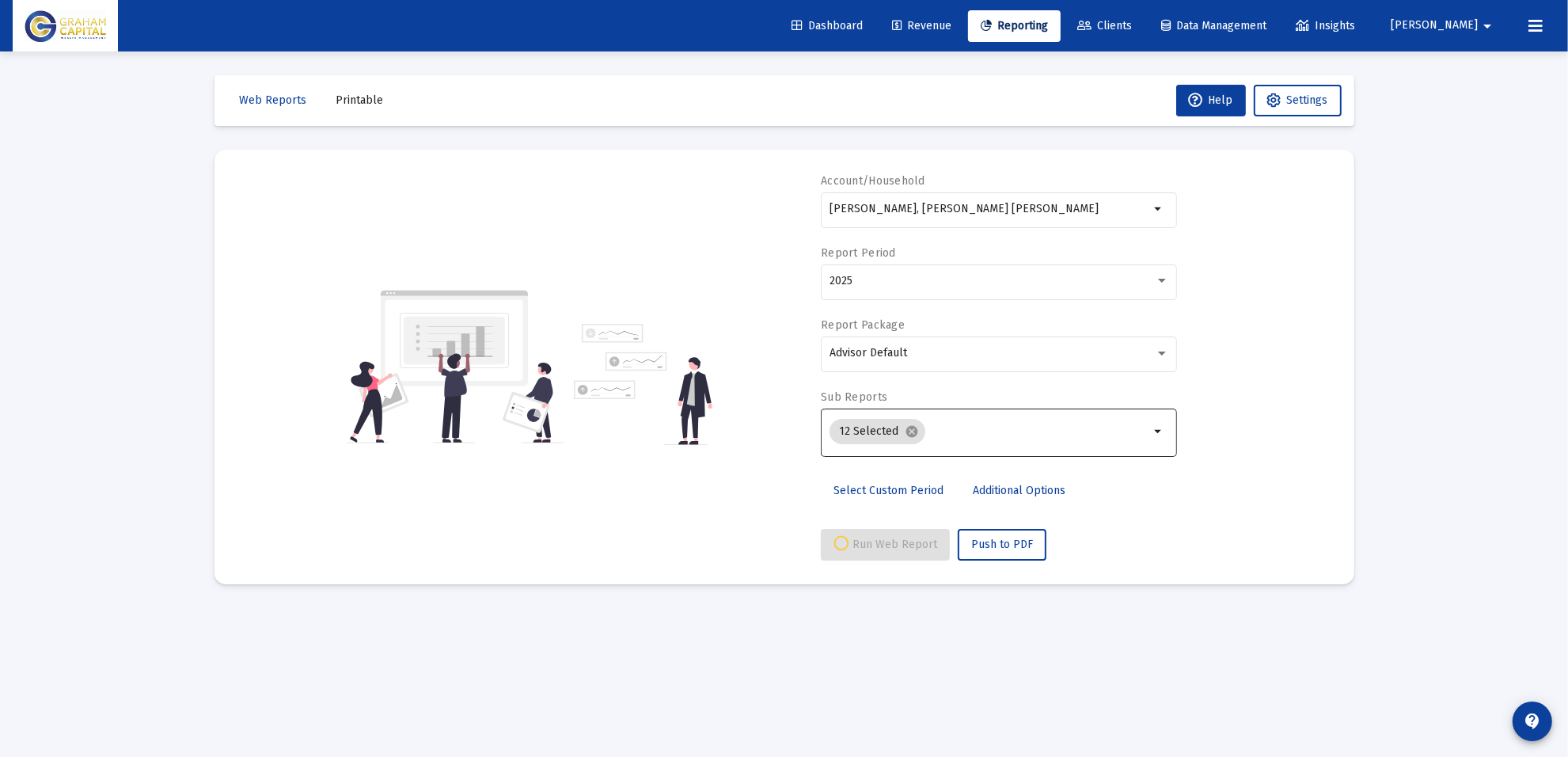
select select "View all"
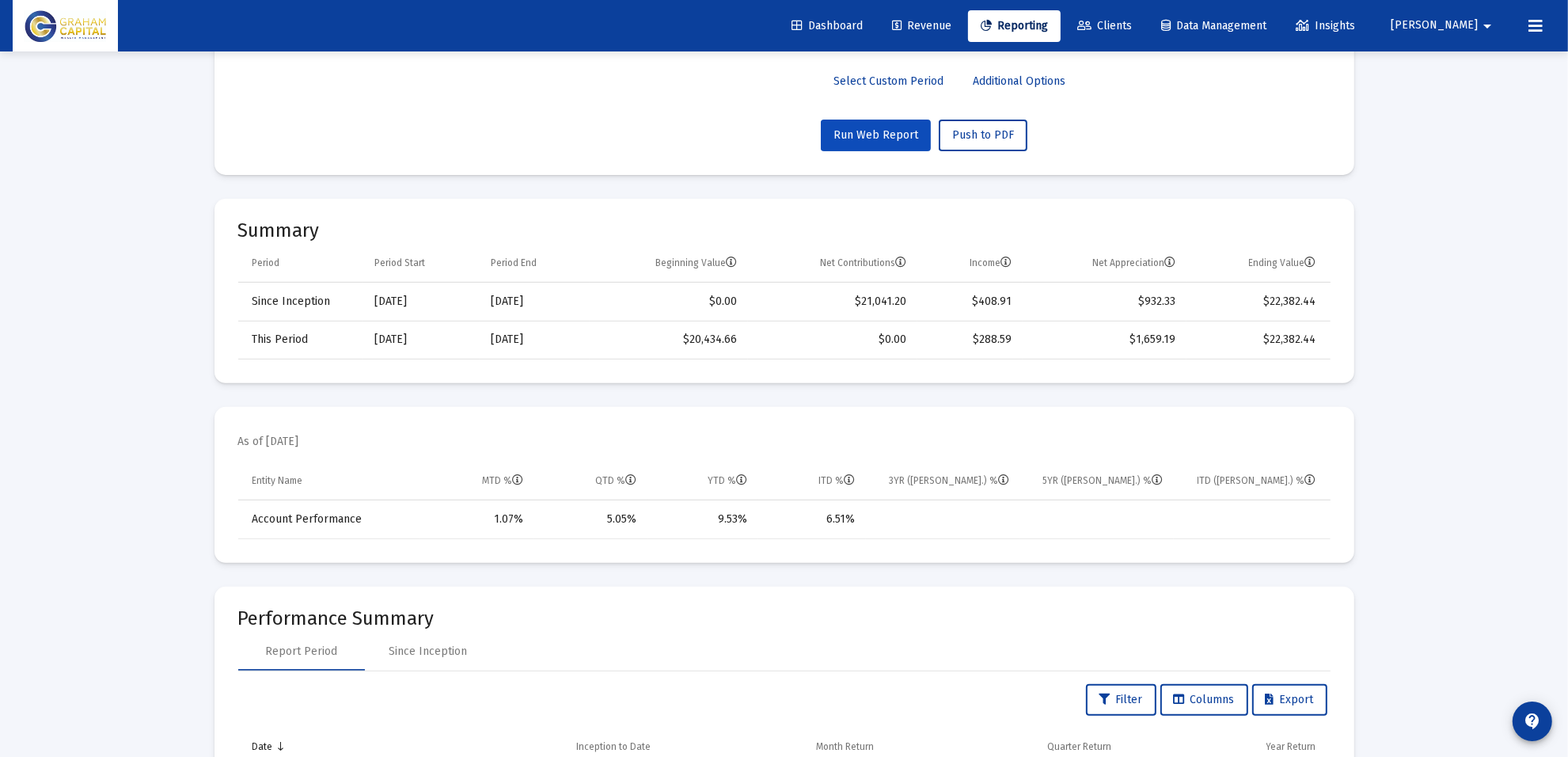
scroll to position [99, 0]
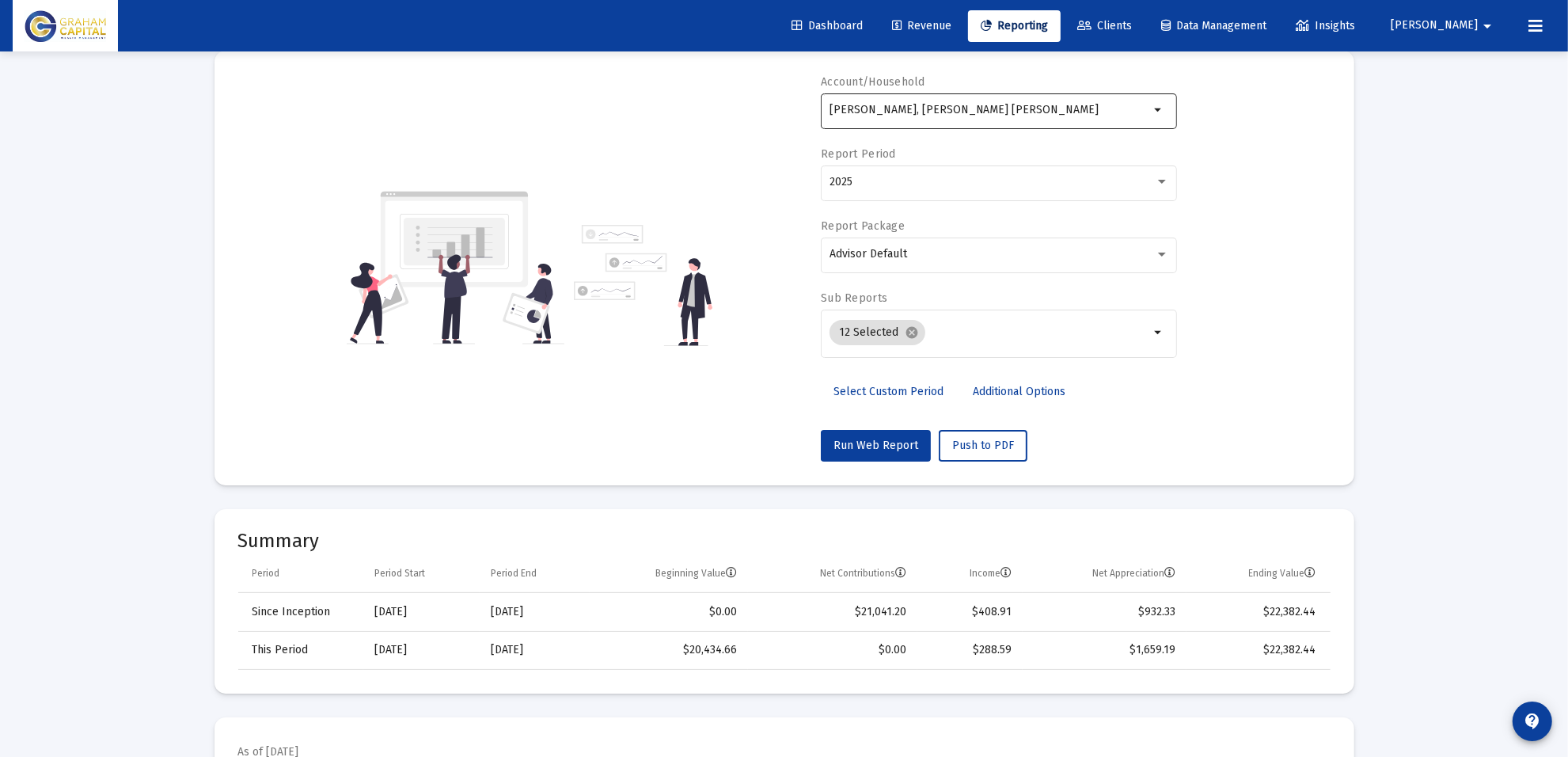
click at [1013, 117] on div "[PERSON_NAME], [PERSON_NAME] [PERSON_NAME]" at bounding box center [989, 110] width 320 height 39
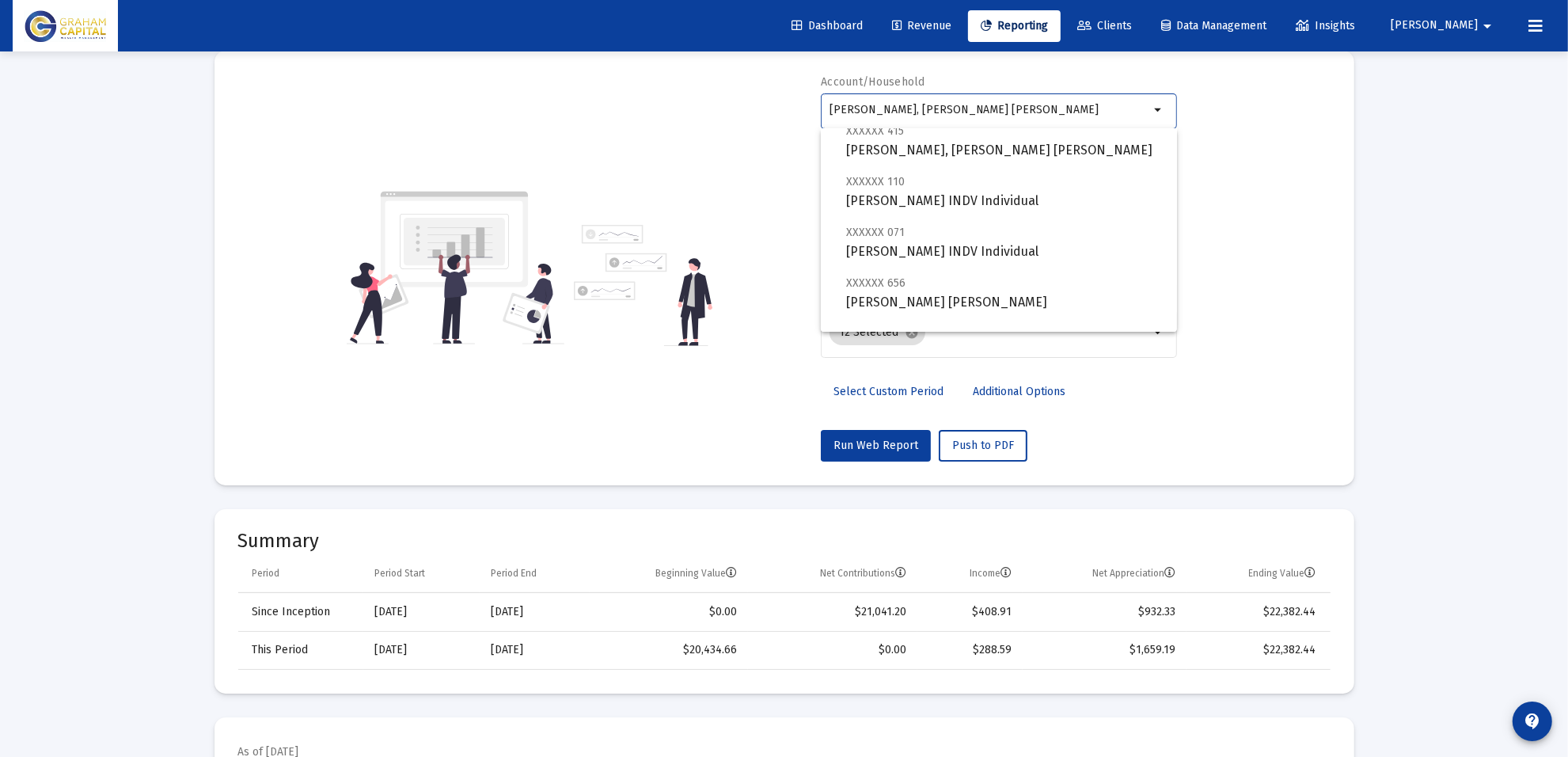
scroll to position [218, 0]
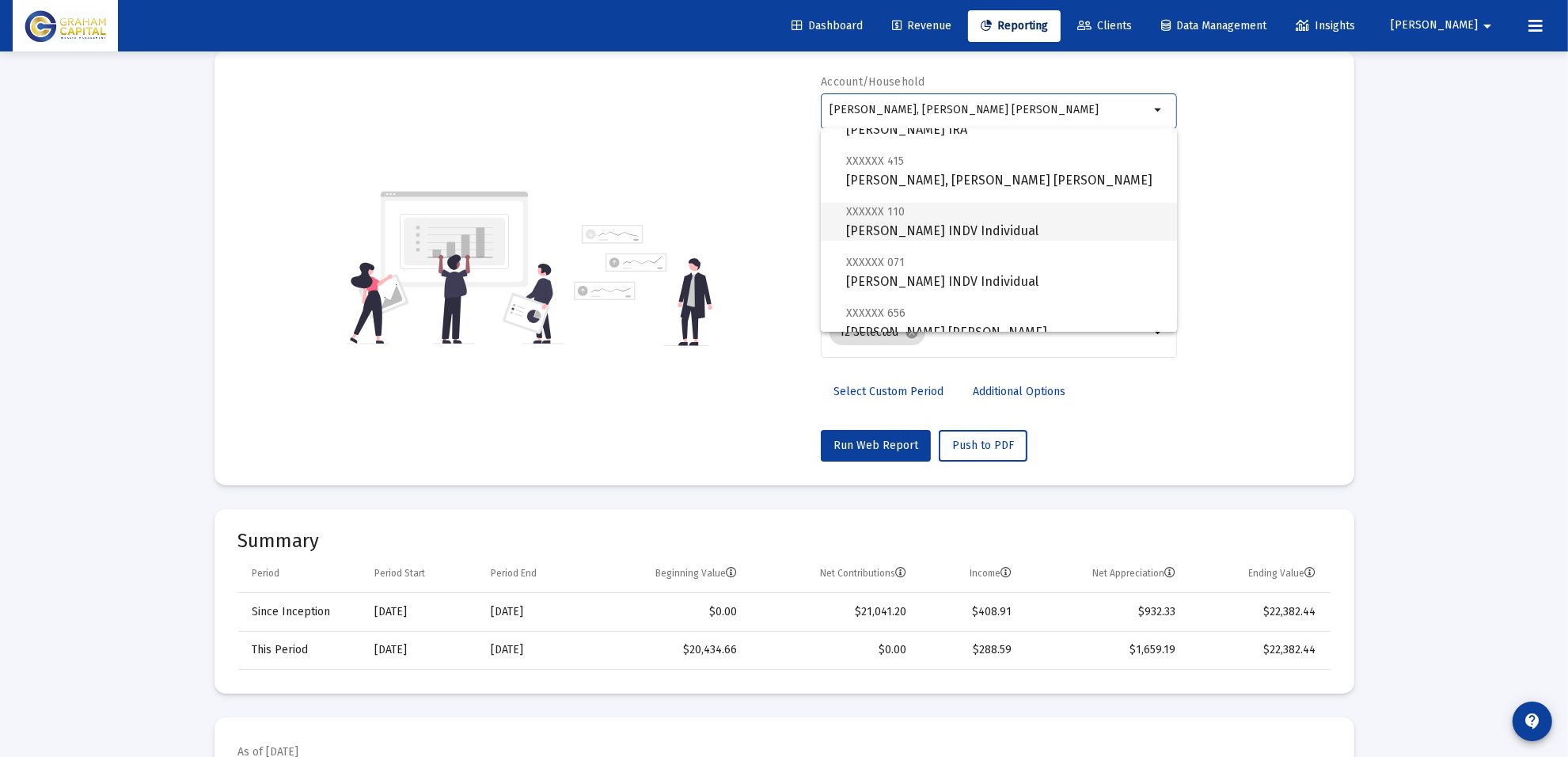
click at [939, 240] on span "XXXXXX 110 [PERSON_NAME] INDV Individual" at bounding box center [1005, 221] width 318 height 39
type input "[PERSON_NAME] INDV Individual"
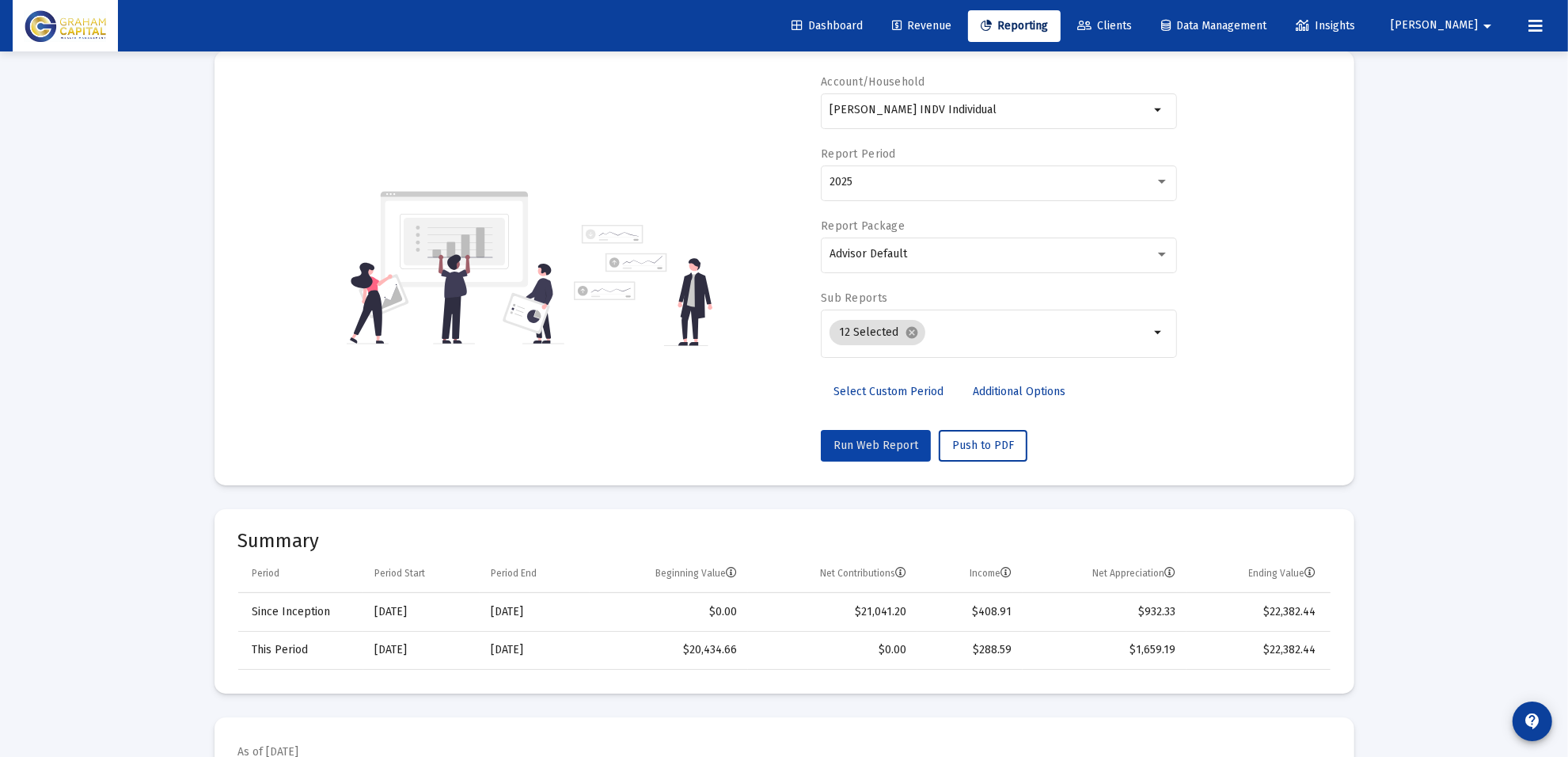
click at [879, 448] on span "Run Web Report" at bounding box center [876, 445] width 84 height 14
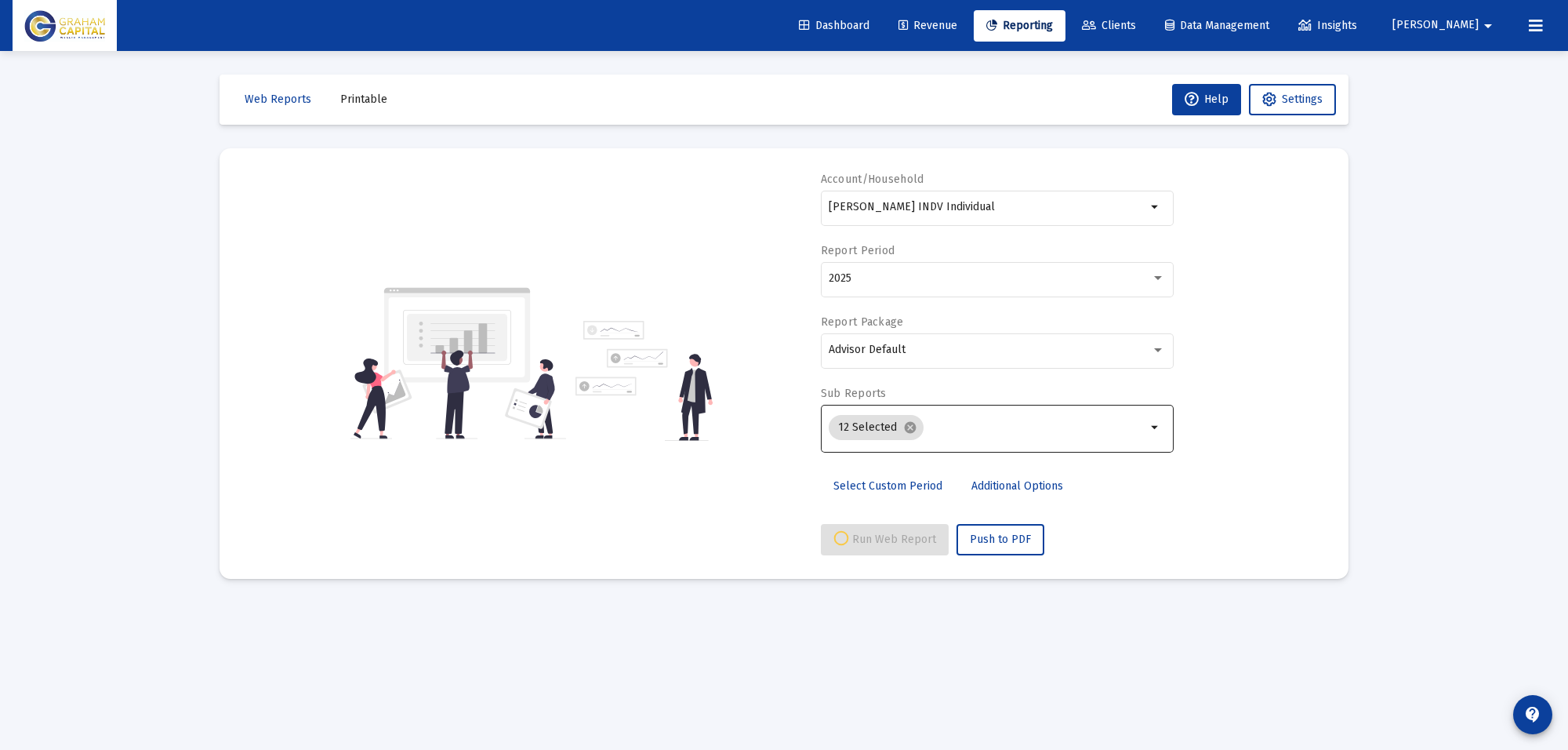
select select "View all"
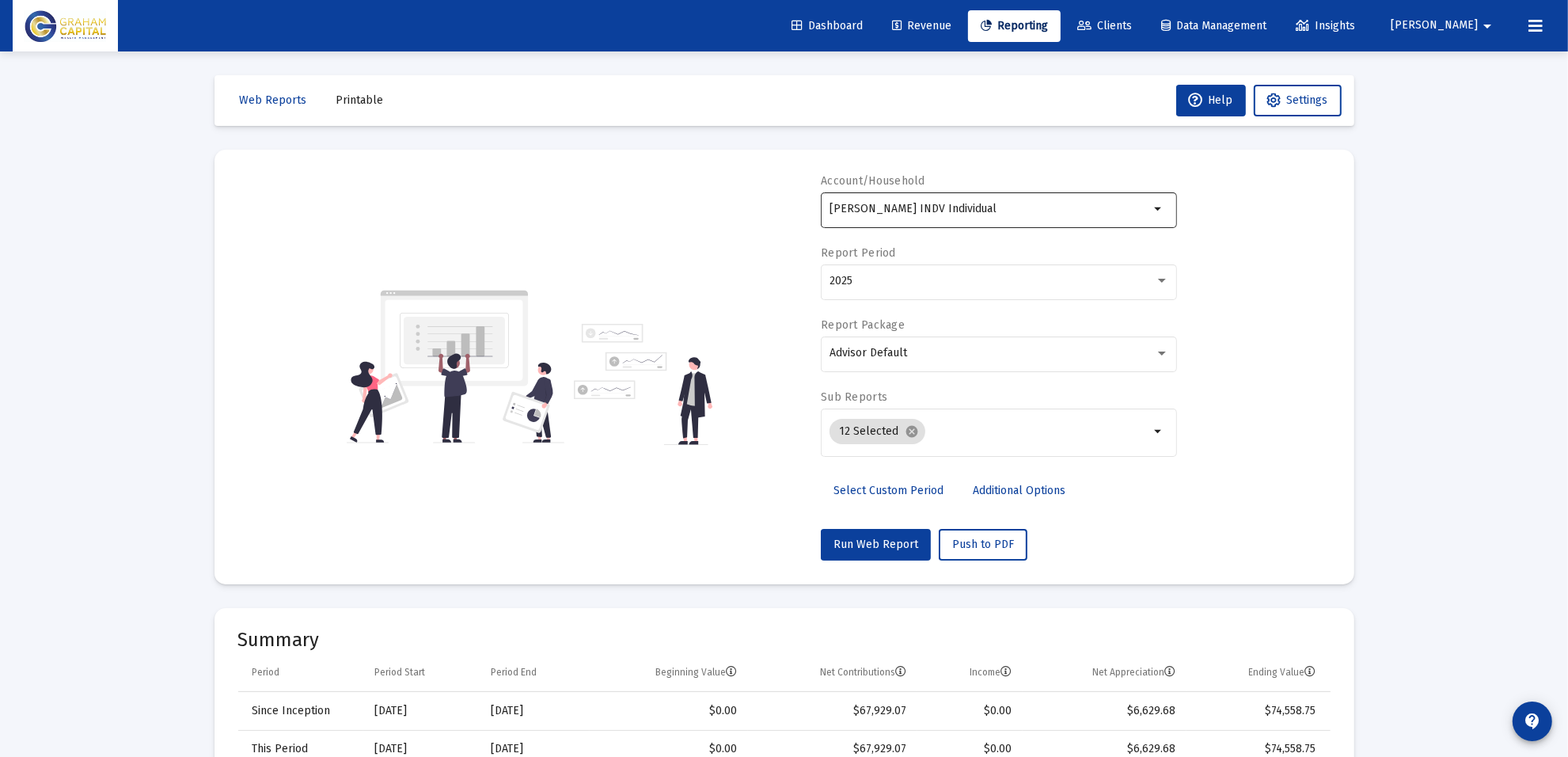
click at [959, 206] on input "[PERSON_NAME] INDV Individual" at bounding box center [989, 209] width 320 height 13
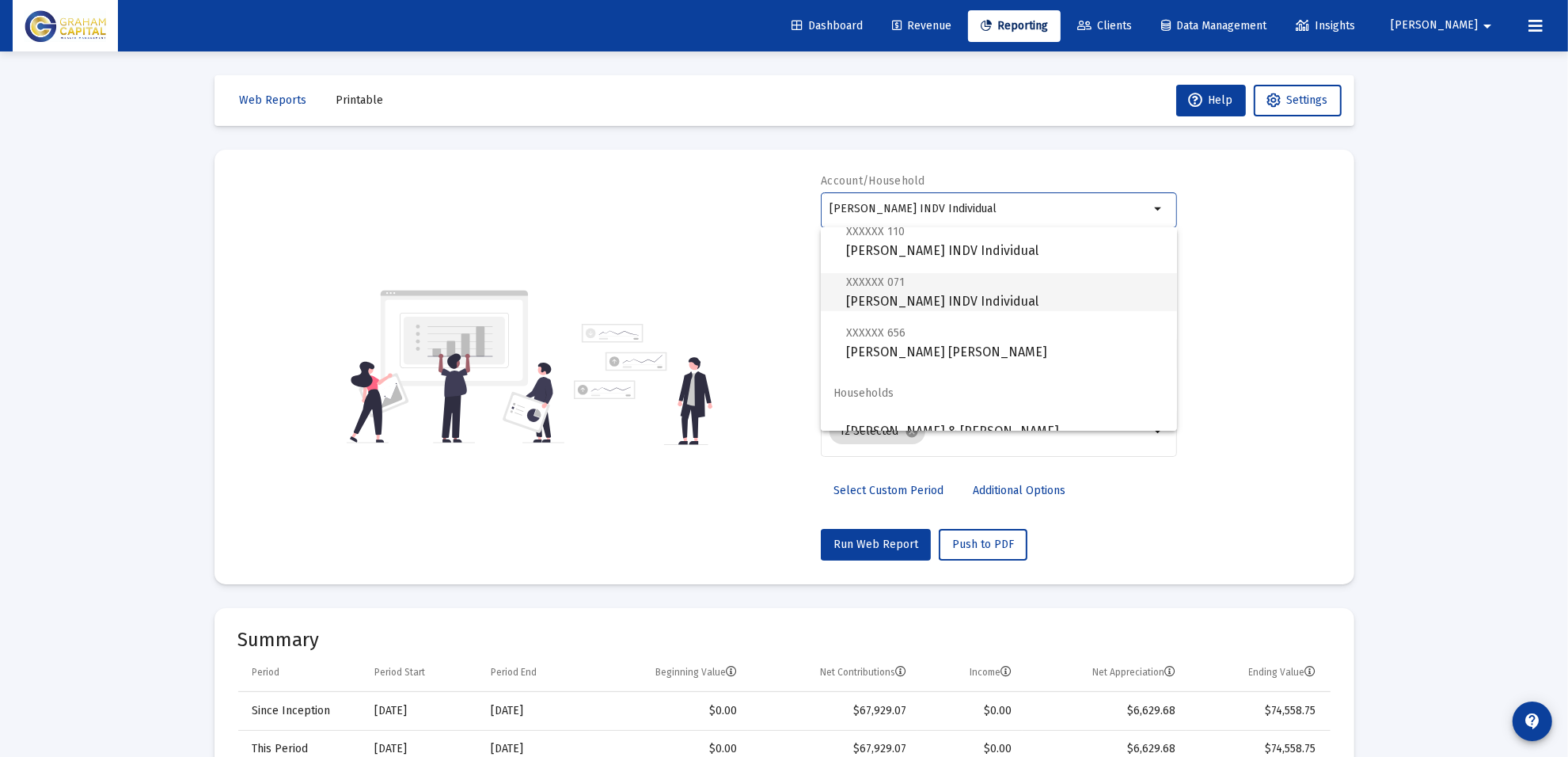
click at [994, 303] on span "XXXXXX 071 [PERSON_NAME] INDV Individual" at bounding box center [1005, 291] width 318 height 39
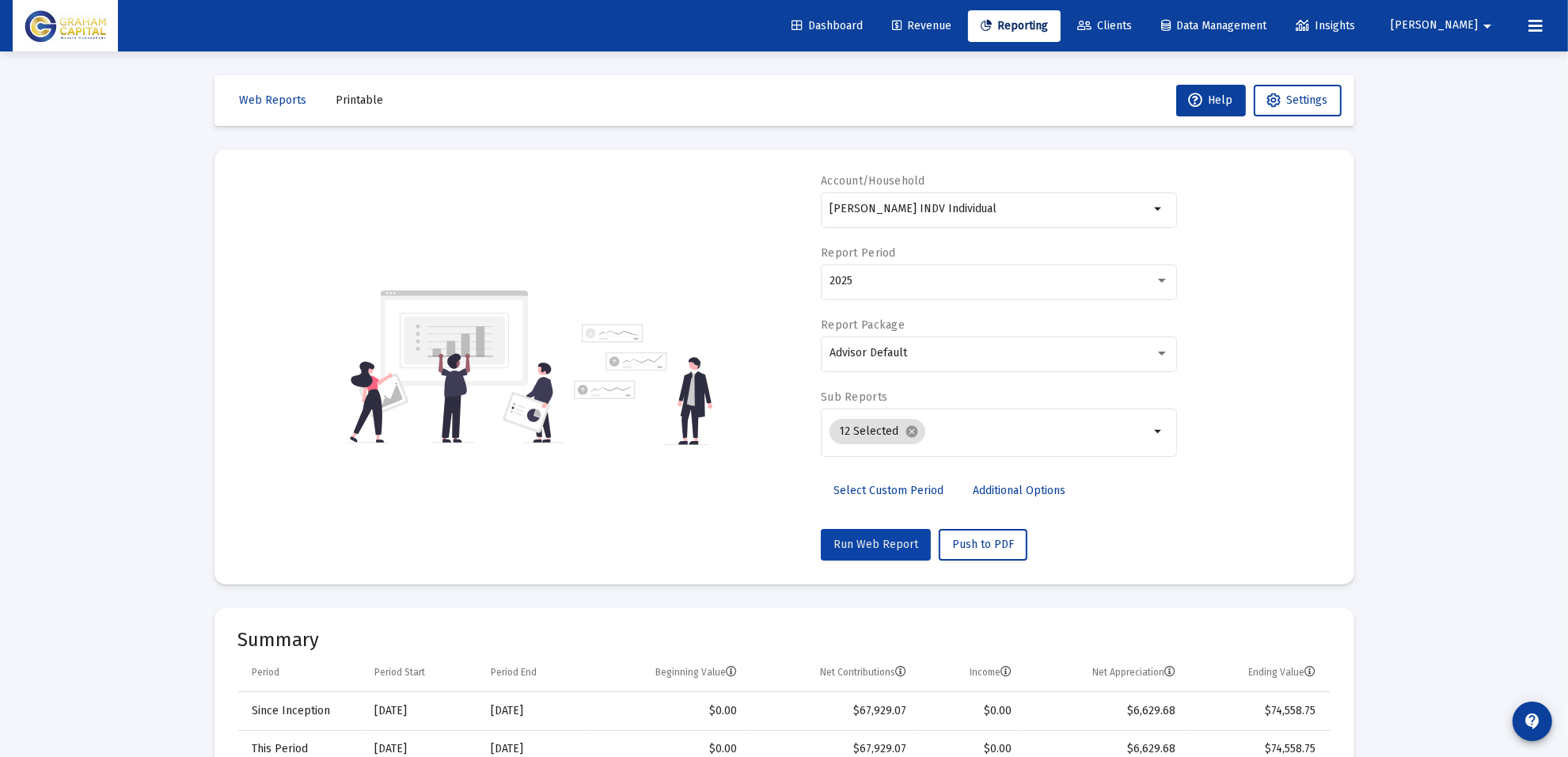
click at [885, 541] on span "Run Web Report" at bounding box center [876, 544] width 84 height 14
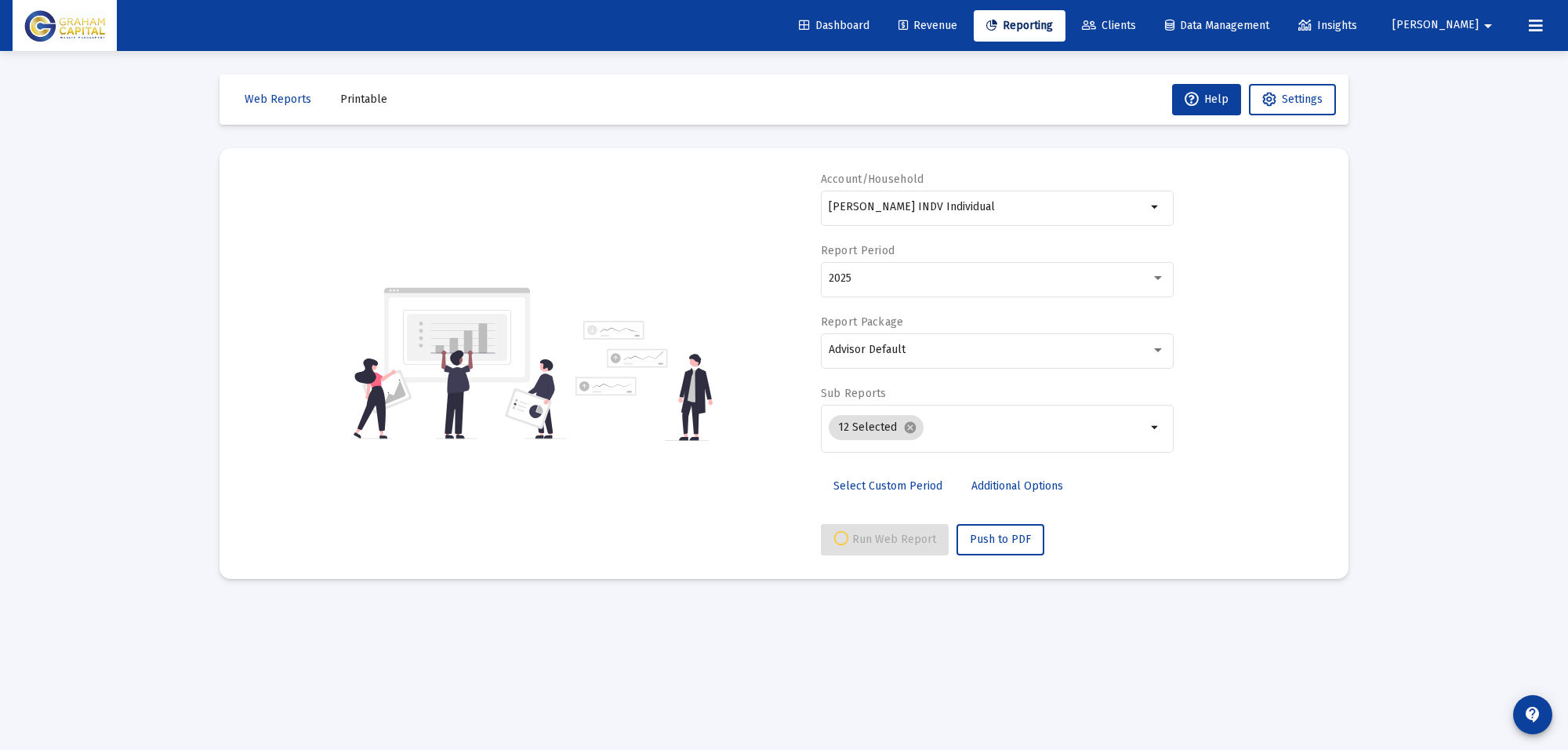
select select "View all"
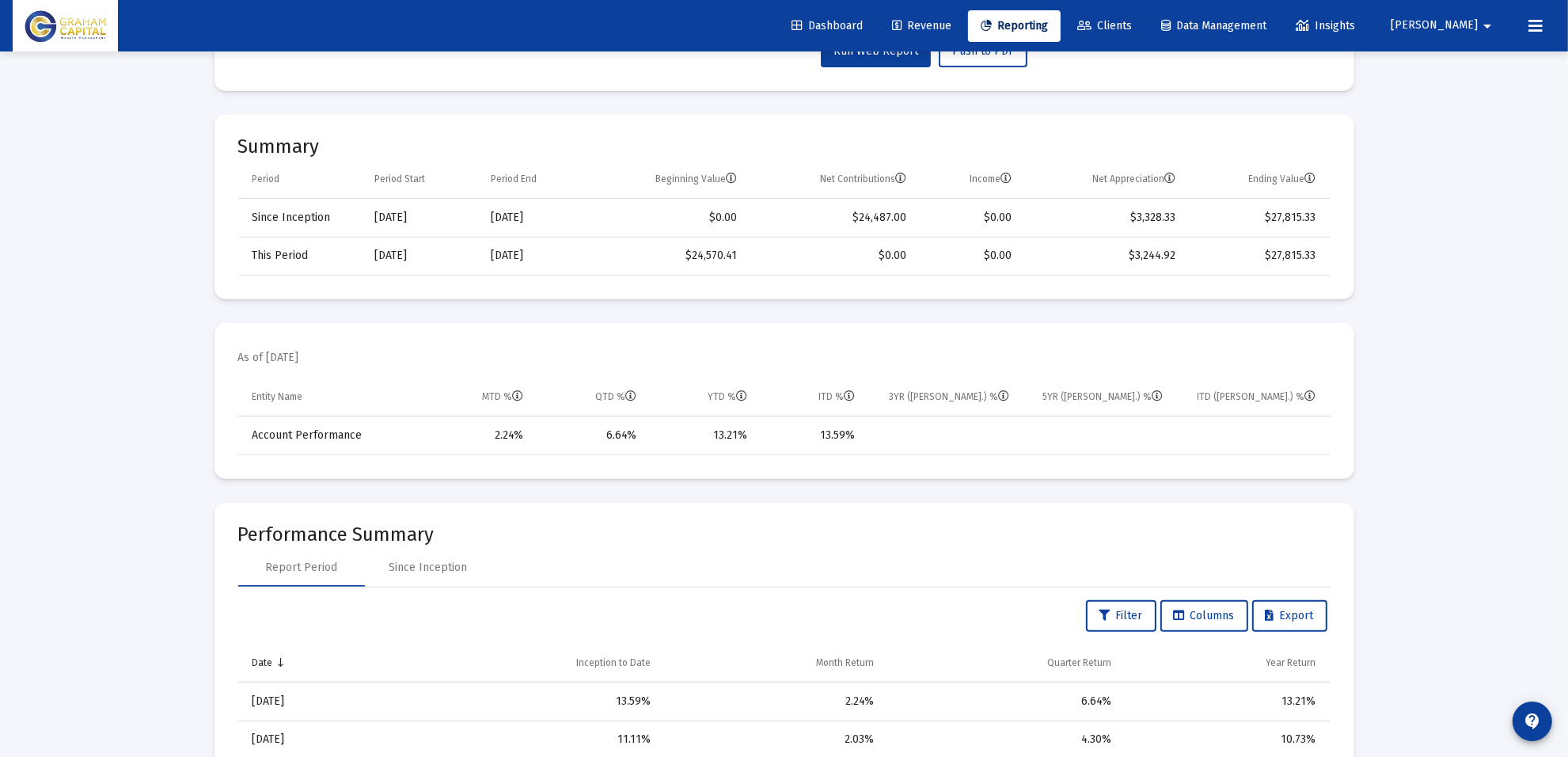
scroll to position [495, 0]
